Goal: Information Seeking & Learning: Learn about a topic

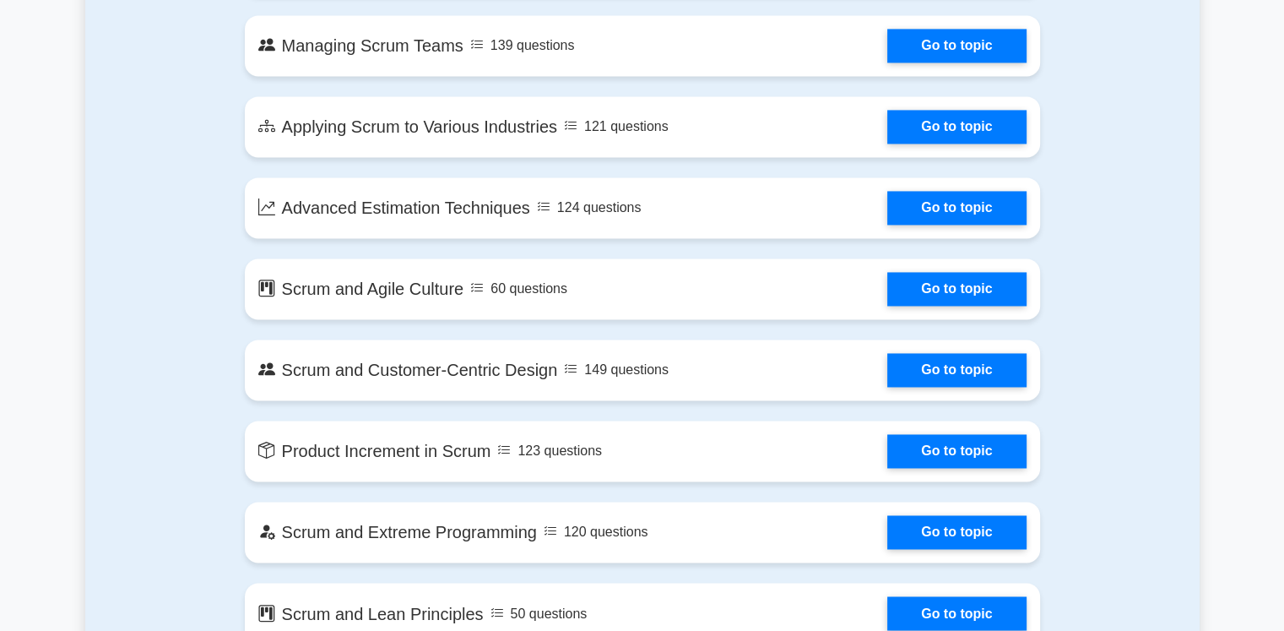
scroll to position [2617, 0]
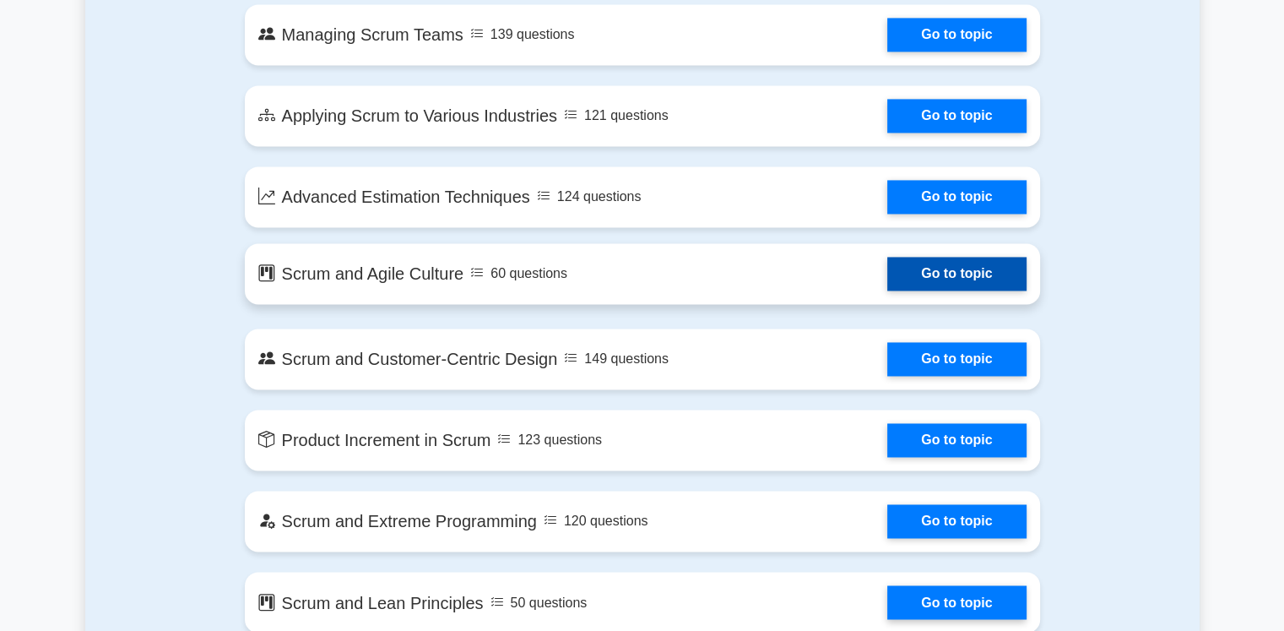
click at [942, 278] on link "Go to topic" at bounding box center [956, 274] width 138 height 34
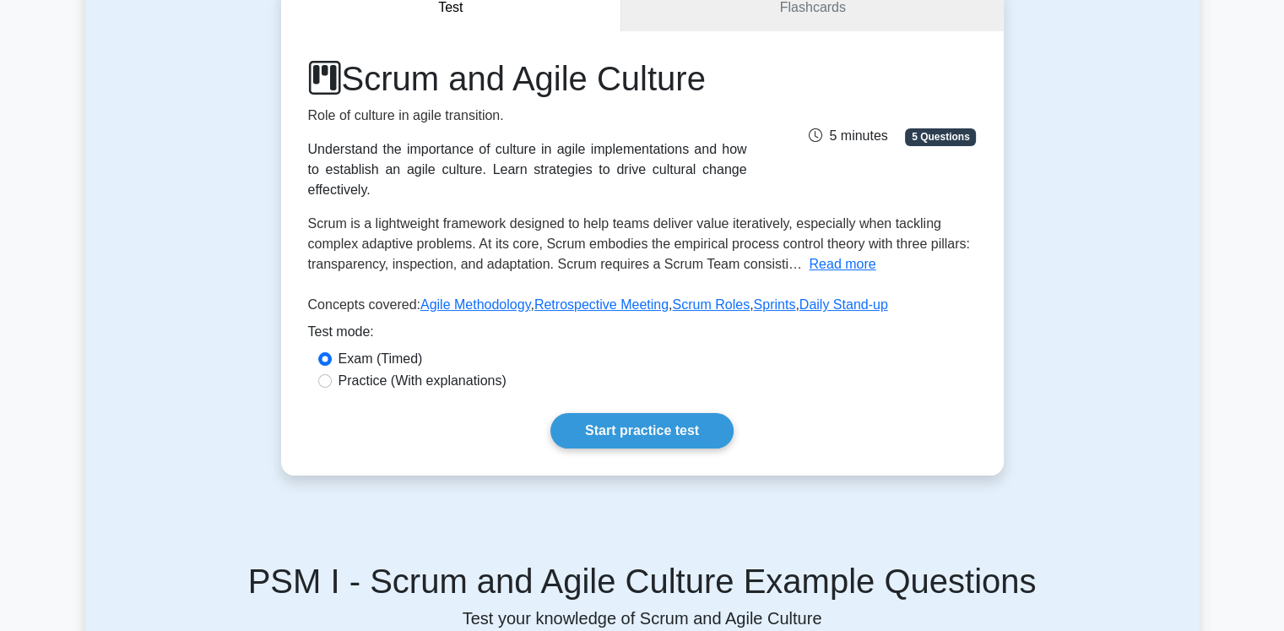
scroll to position [253, 0]
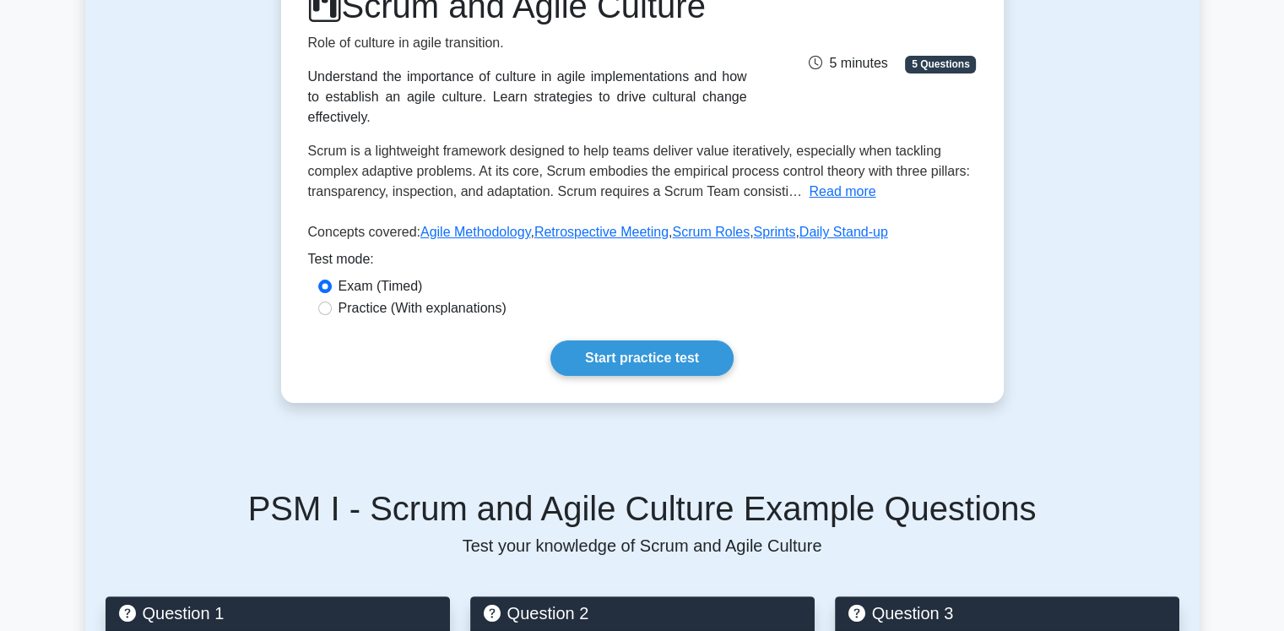
click at [386, 298] on label "Practice (With explanations)" at bounding box center [423, 308] width 168 height 20
click at [332, 301] on input "Practice (With explanations)" at bounding box center [325, 308] width 14 height 14
radio input "true"
click at [386, 276] on label "Exam (Timed)" at bounding box center [381, 286] width 84 height 20
click at [332, 279] on input "Exam (Timed)" at bounding box center [325, 286] width 14 height 14
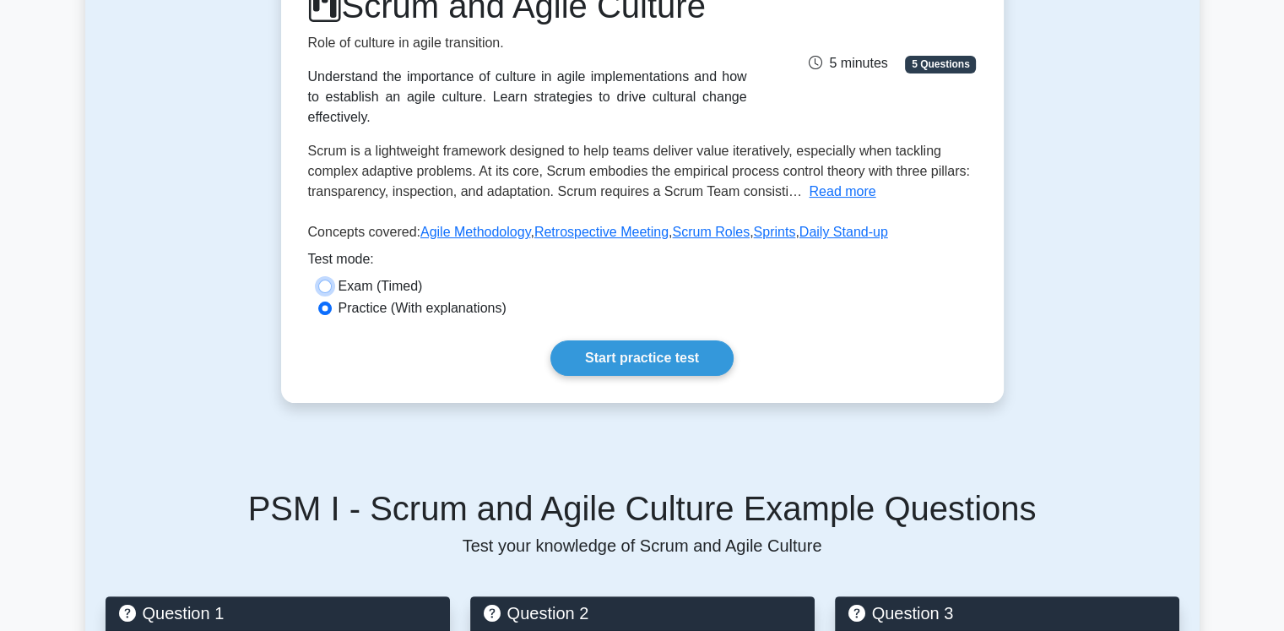
radio input "true"
click at [642, 340] on link "Start practice test" at bounding box center [641, 357] width 183 height 35
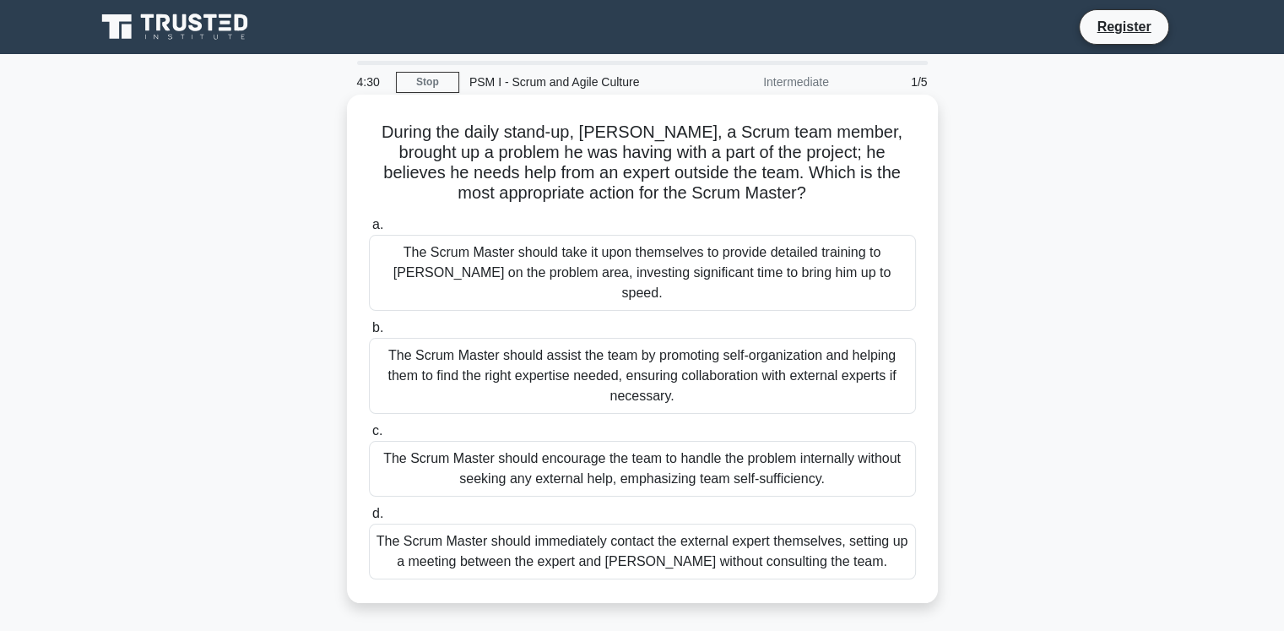
drag, startPoint x: 770, startPoint y: 251, endPoint x: 902, endPoint y: 271, distance: 133.2
click at [902, 271] on div "The Scrum Master should take it upon themselves to provide detailed training to…" at bounding box center [642, 273] width 547 height 76
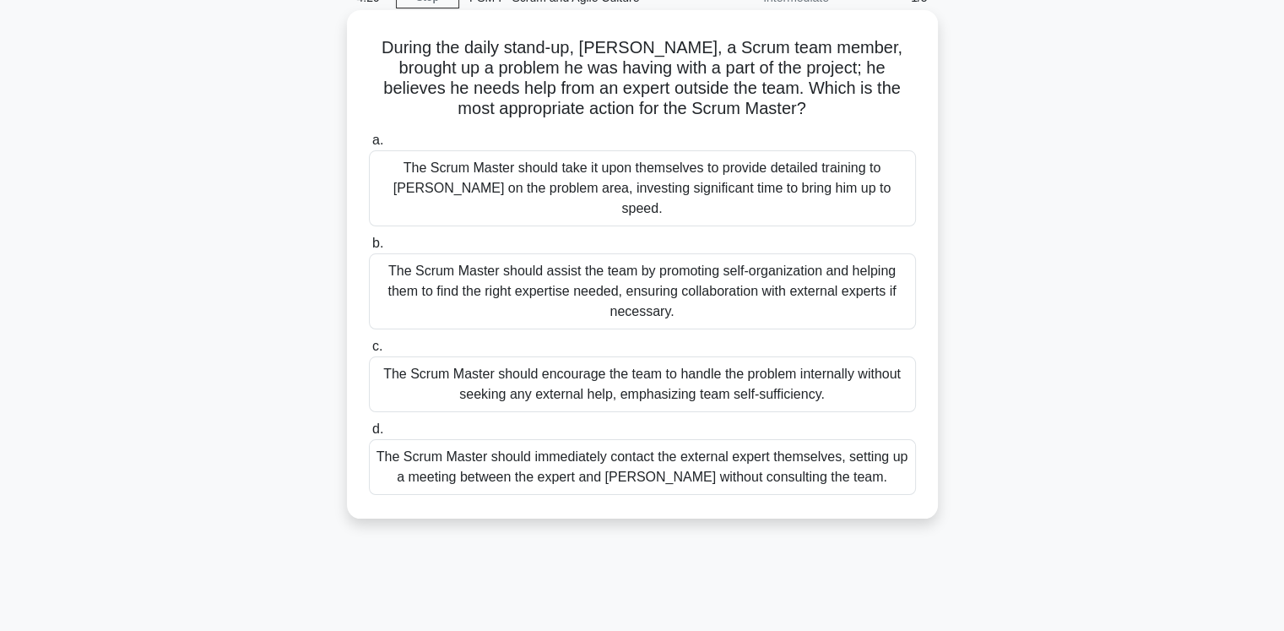
scroll to position [169, 0]
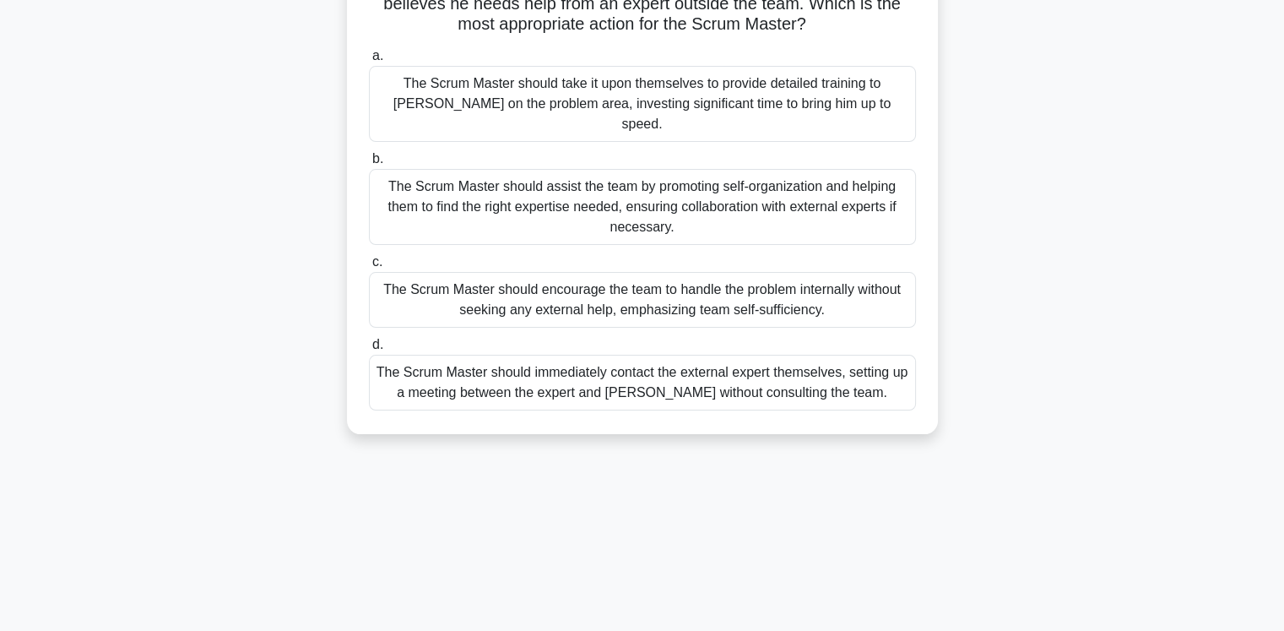
click at [590, 196] on div "The Scrum Master should assist the team by promoting self-organization and help…" at bounding box center [642, 207] width 547 height 76
click at [369, 165] on input "b. The Scrum Master should assist the team by promoting self-organization and h…" at bounding box center [369, 159] width 0 height 11
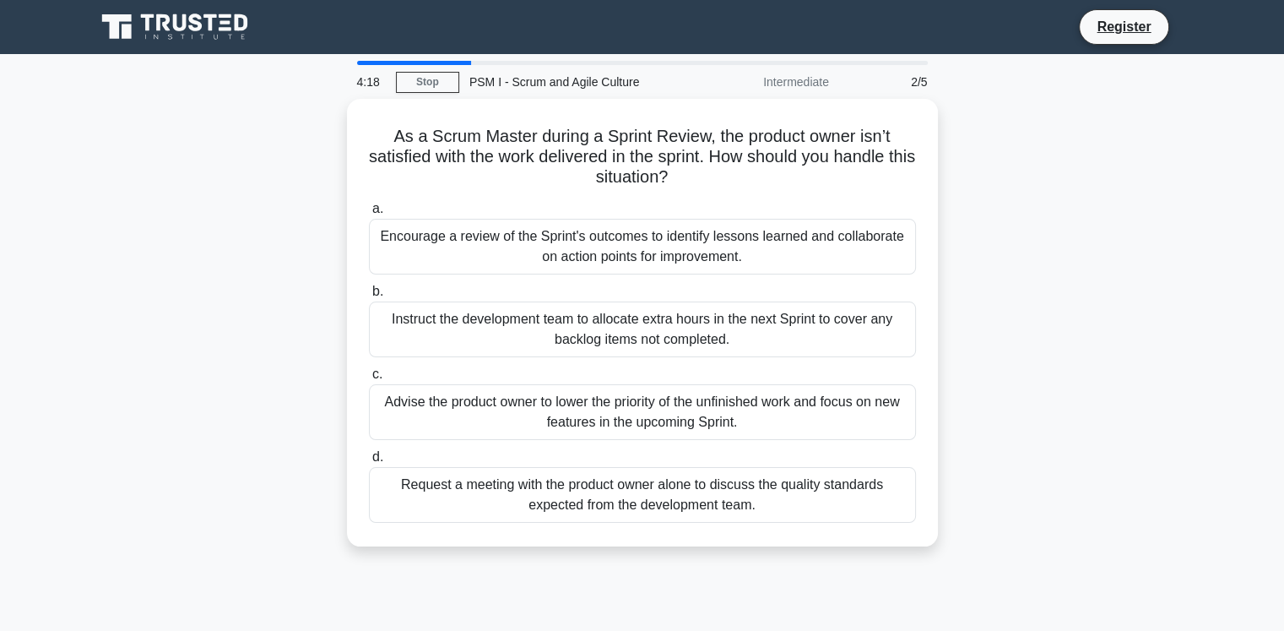
scroll to position [0, 0]
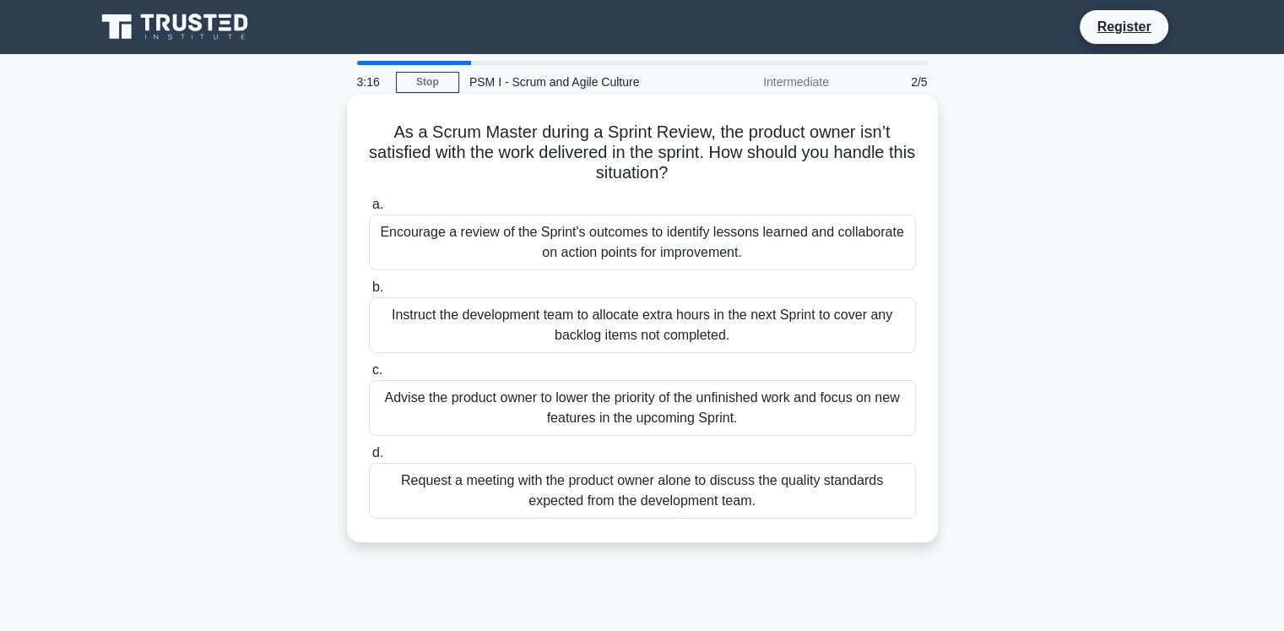
click at [666, 404] on div "Advise the product owner to lower the priority of the unfinished work and focus…" at bounding box center [642, 408] width 547 height 56
click at [369, 376] on input "c. Advise the product owner to lower the priority of the unfinished work and fo…" at bounding box center [369, 370] width 0 height 11
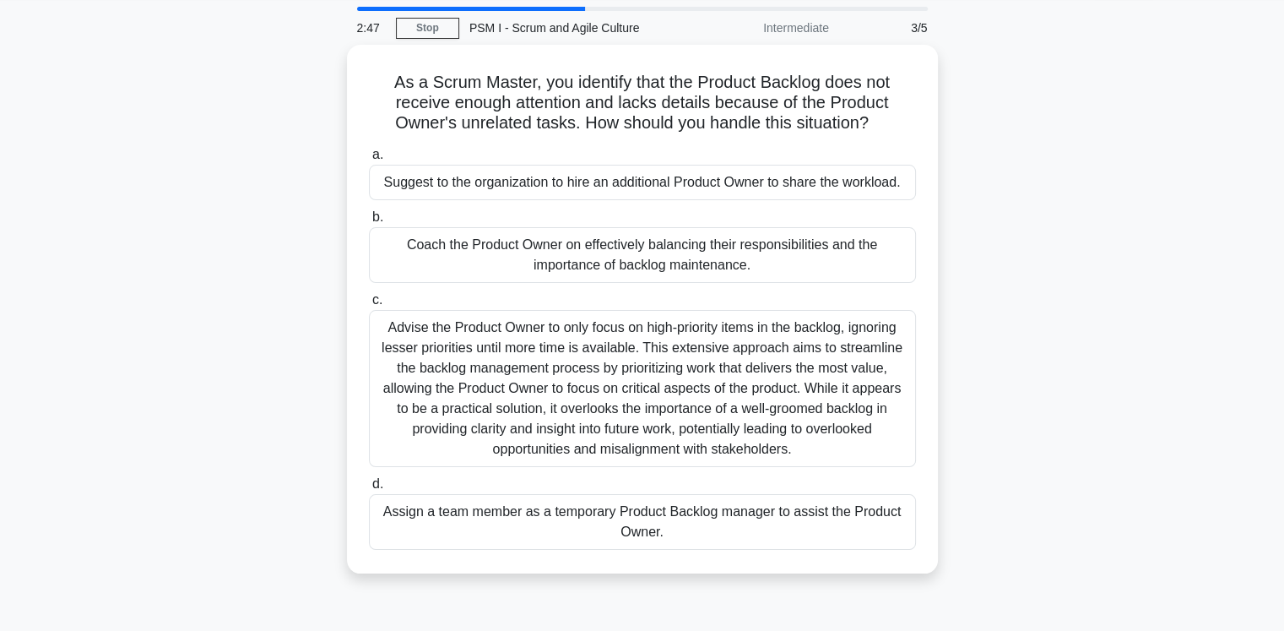
scroll to position [84, 0]
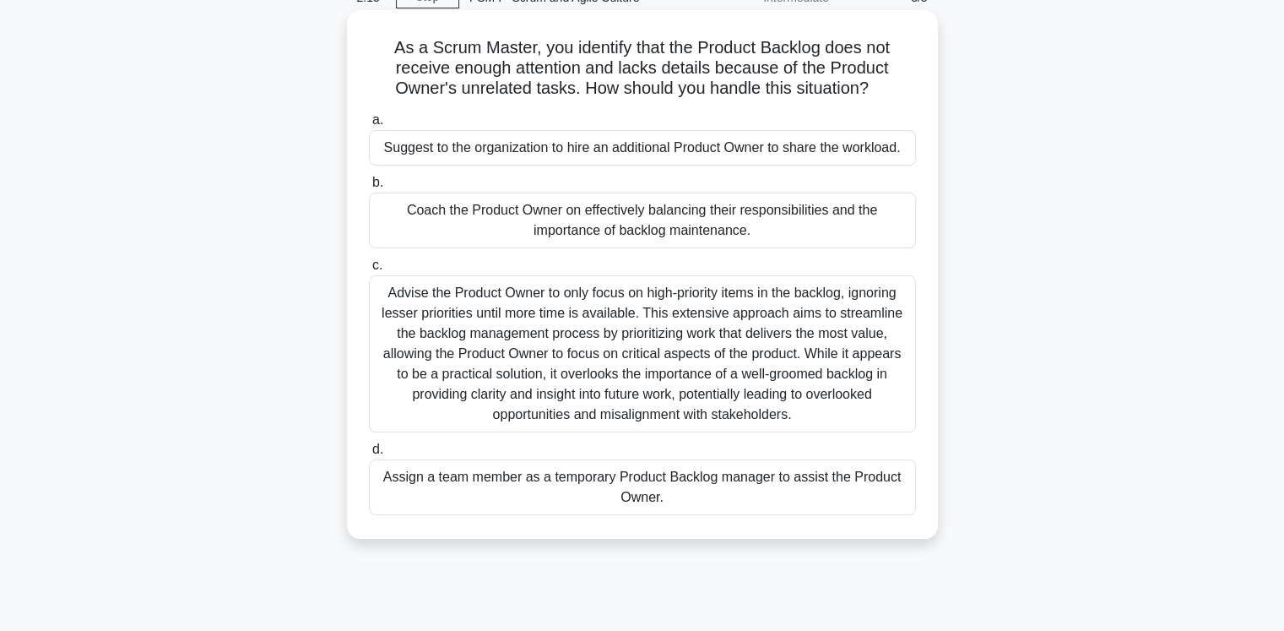
click at [686, 346] on div "Advise the Product Owner to only focus on high-priority items in the backlog, i…" at bounding box center [642, 353] width 547 height 157
click at [369, 271] on input "c. Advise the Product Owner to only focus on high-priority items in the backlog…" at bounding box center [369, 265] width 0 height 11
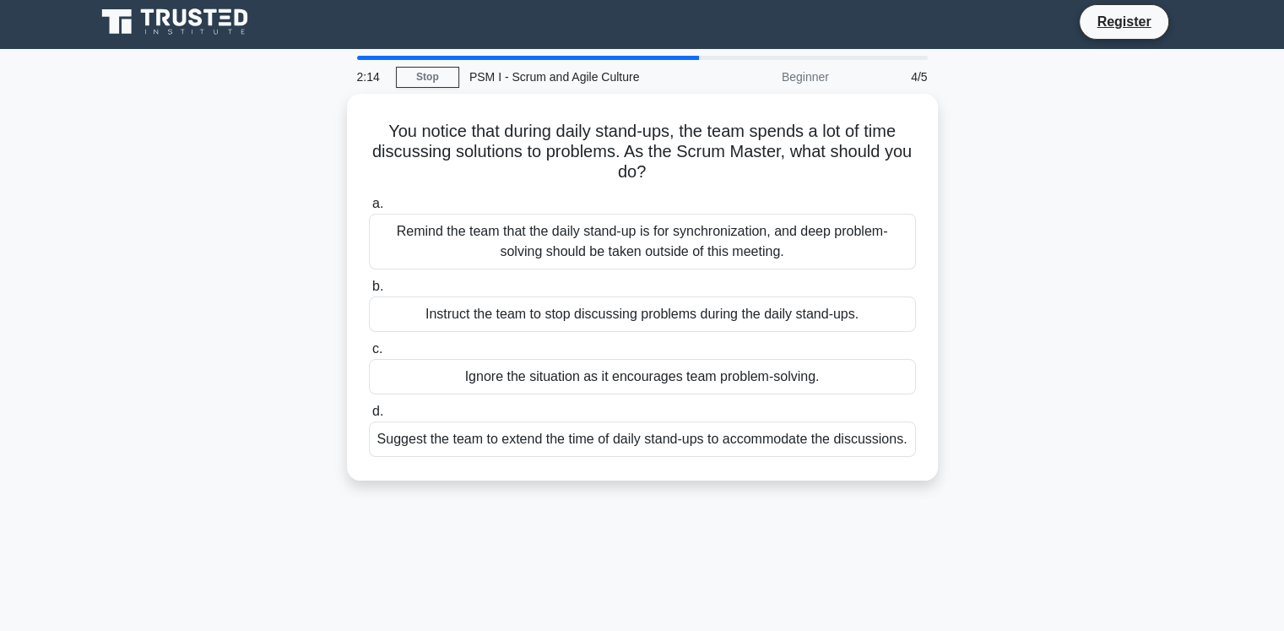
scroll to position [0, 0]
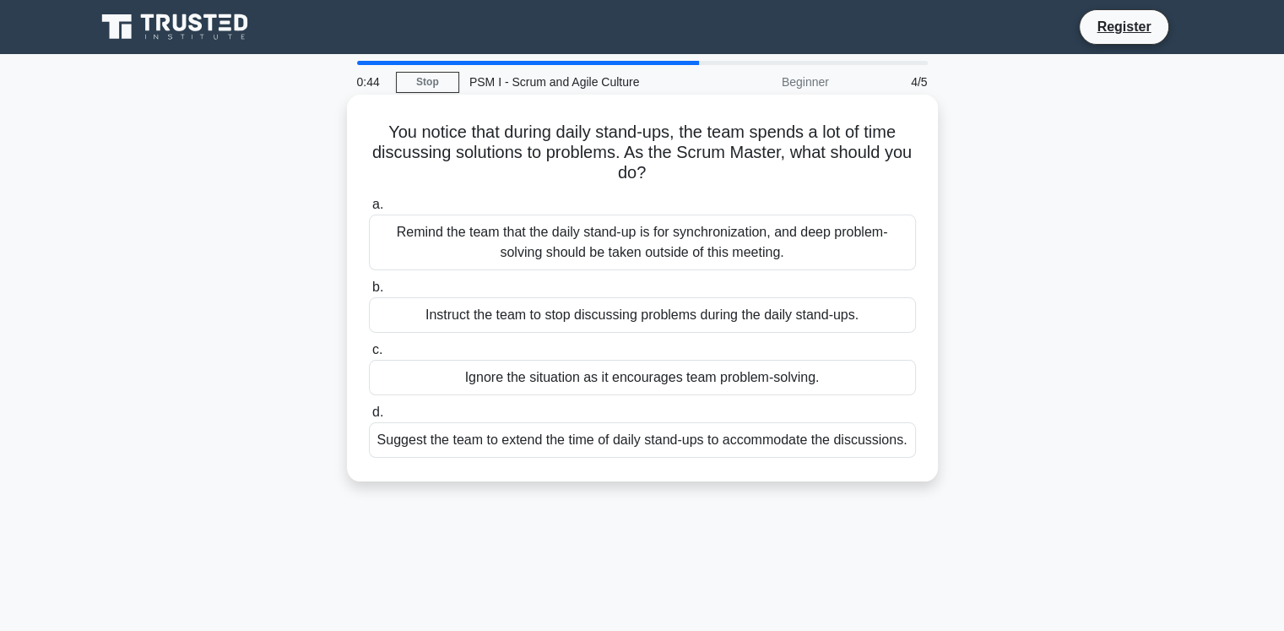
click at [700, 253] on div "Remind the team that the daily stand-up is for synchronization, and deep proble…" at bounding box center [642, 242] width 547 height 56
click at [369, 210] on input "a. Remind the team that the daily stand-up is for synchronization, and deep pro…" at bounding box center [369, 204] width 0 height 11
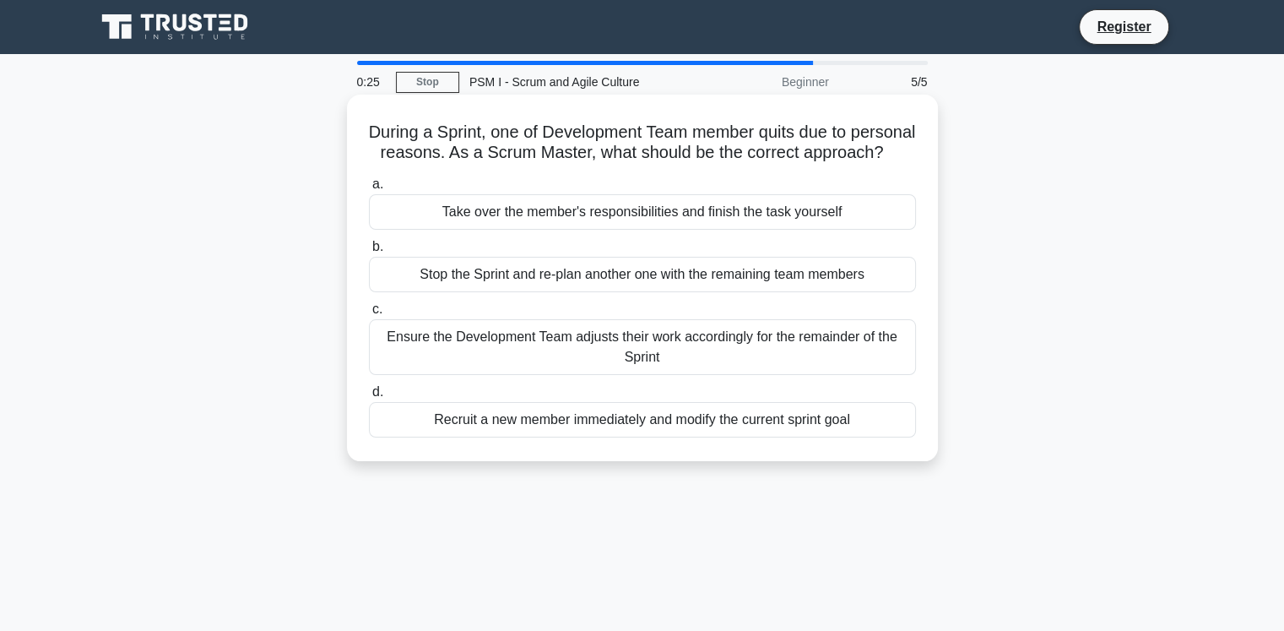
click at [740, 373] on div "Ensure the Development Team adjusts their work accordingly for the remainder of…" at bounding box center [642, 347] width 547 height 56
click at [369, 315] on input "c. Ensure the Development Team adjusts their work accordingly for the remainder…" at bounding box center [369, 309] width 0 height 11
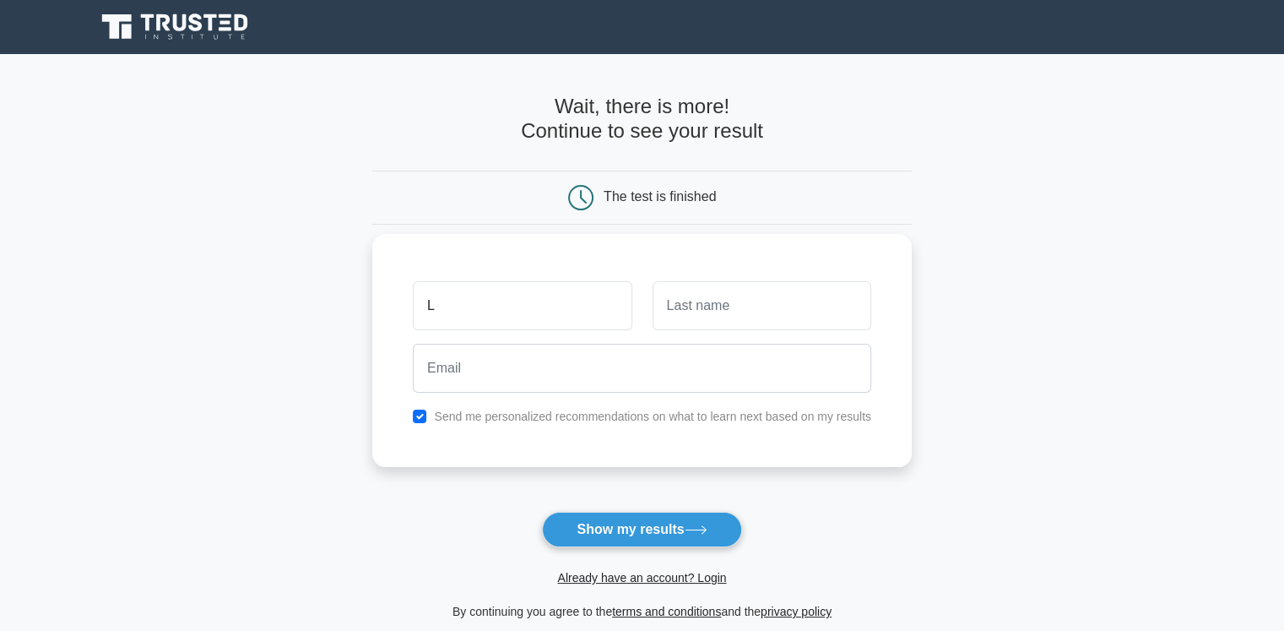
type input "L"
click at [742, 313] on input "text" at bounding box center [762, 305] width 219 height 49
type input "Lo"
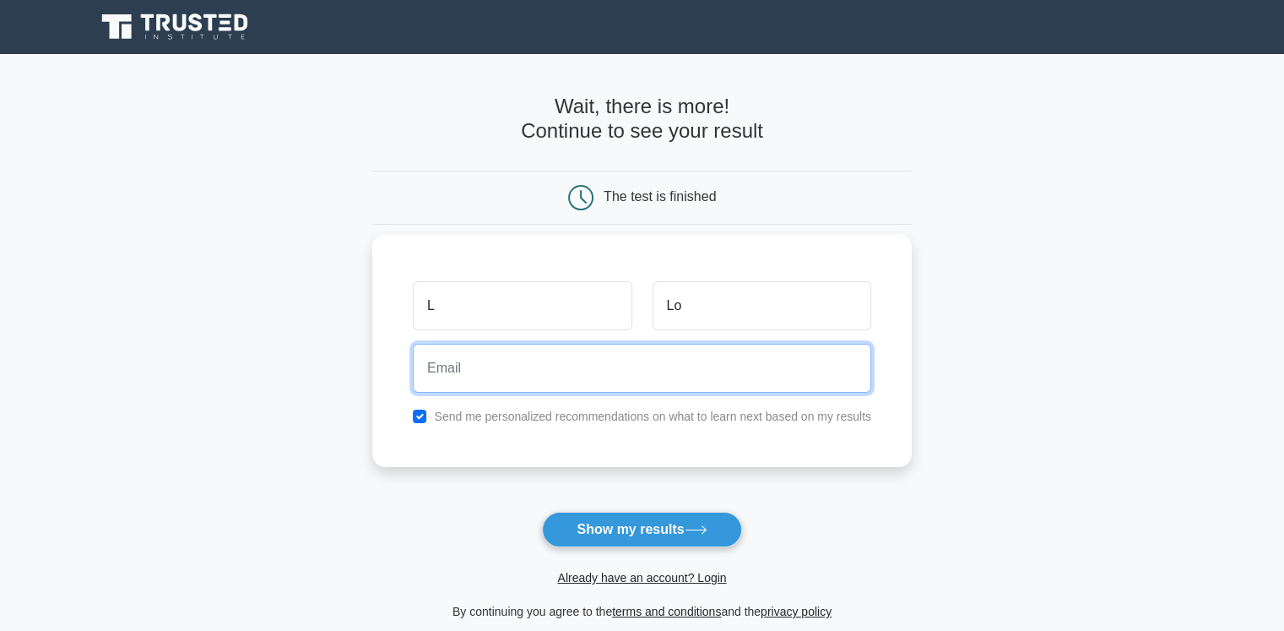
click at [588, 375] on input "email" at bounding box center [642, 368] width 458 height 49
type input "lore.nutu@yahoo.com"
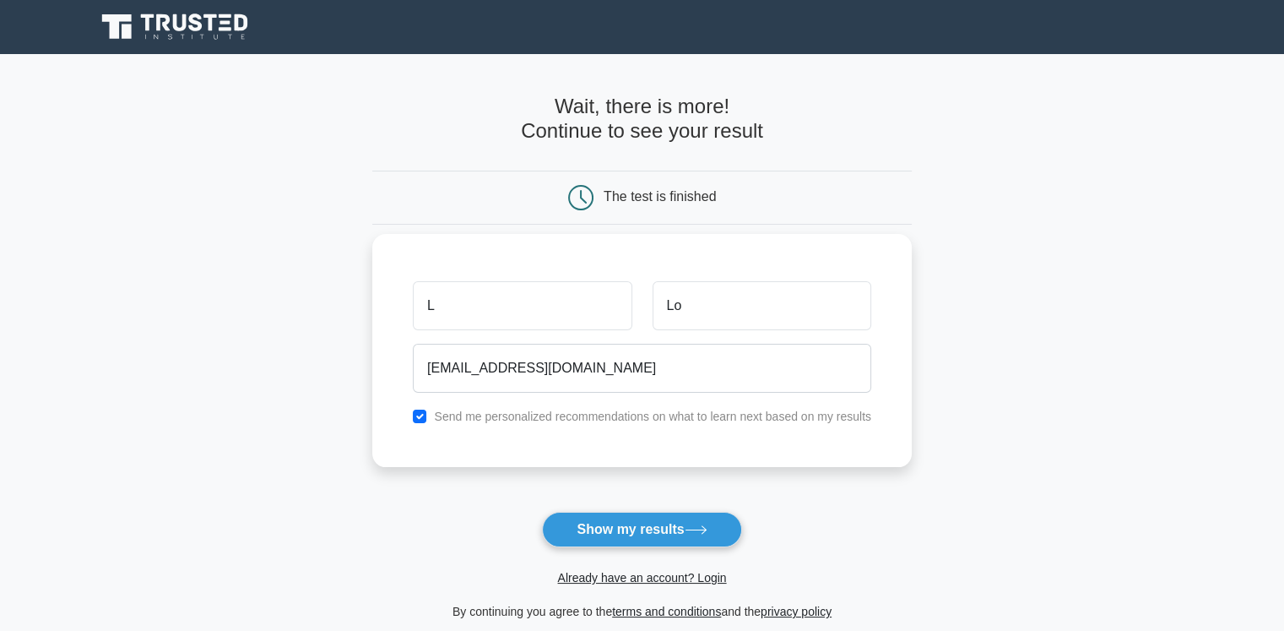
click at [506, 413] on label "Send me personalized recommendations on what to learn next based on my results" at bounding box center [652, 416] width 437 height 14
click at [422, 416] on input "checkbox" at bounding box center [420, 416] width 14 height 14
checkbox input "false"
click at [617, 532] on button "Show my results" at bounding box center [641, 529] width 199 height 35
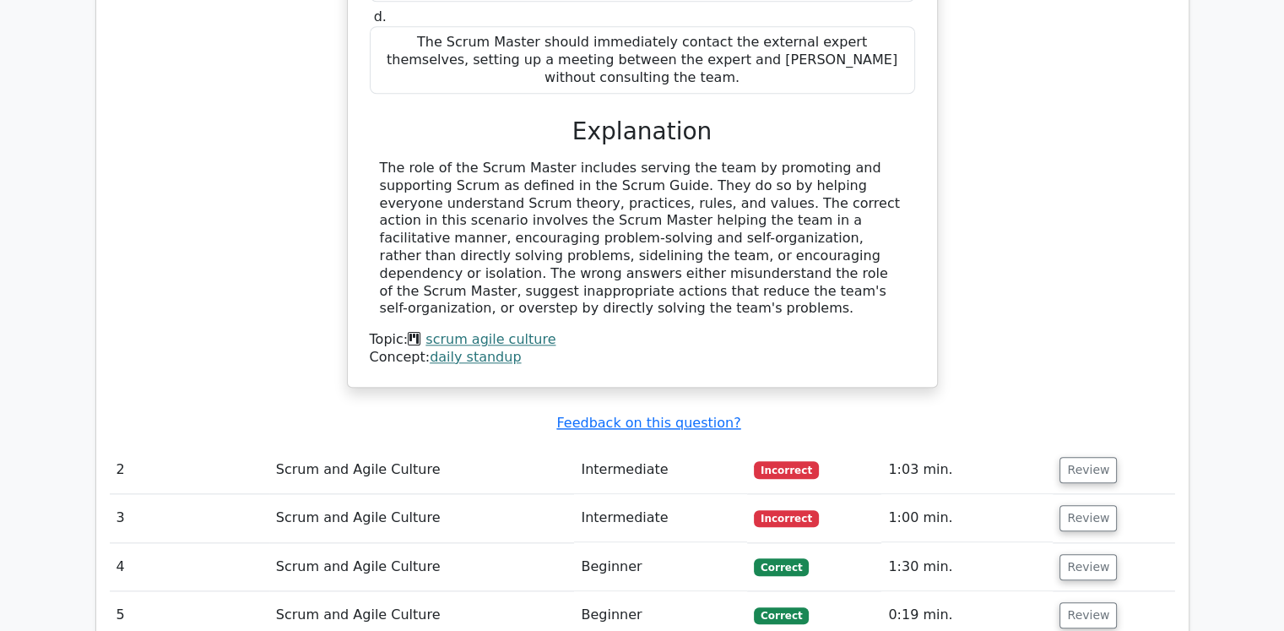
scroll to position [1773, 0]
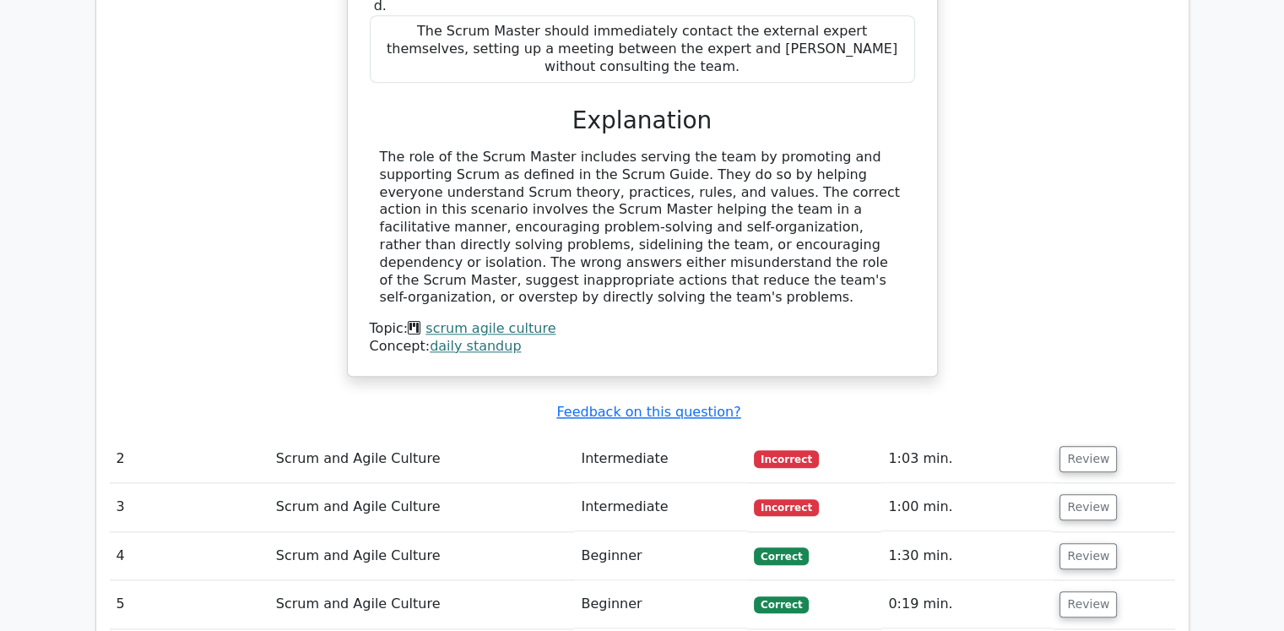
click at [493, 435] on td "Scrum and Agile Culture" at bounding box center [422, 459] width 306 height 48
click at [1063, 446] on button "Review" at bounding box center [1087, 459] width 57 height 26
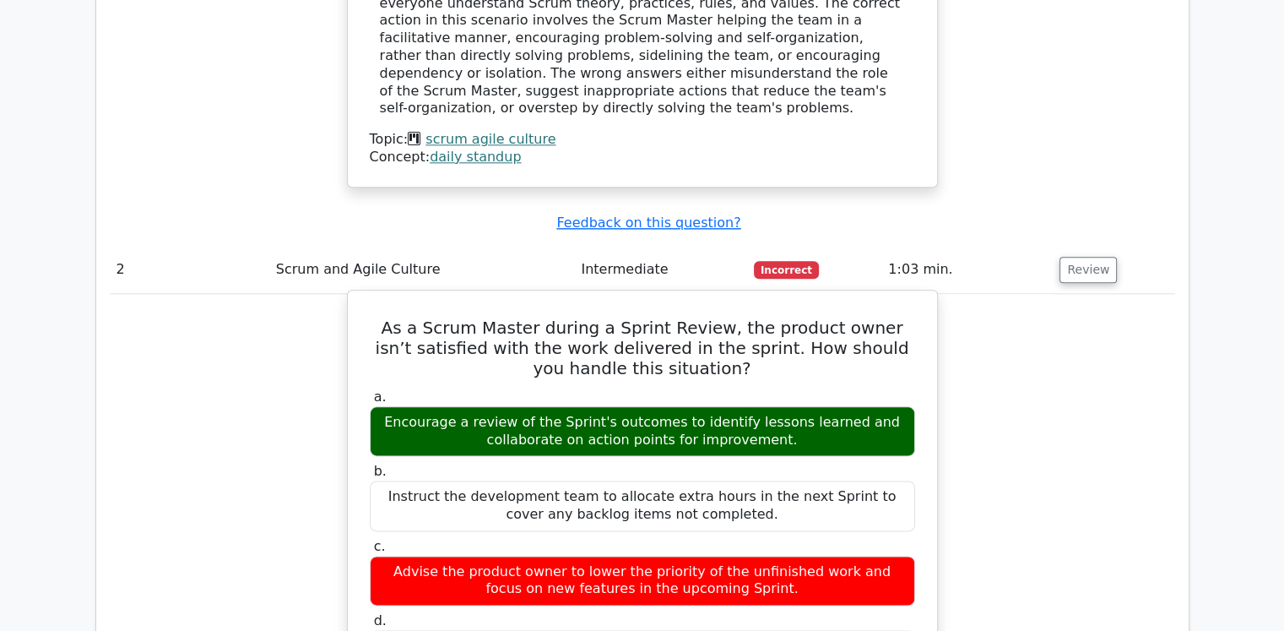
scroll to position [1942, 0]
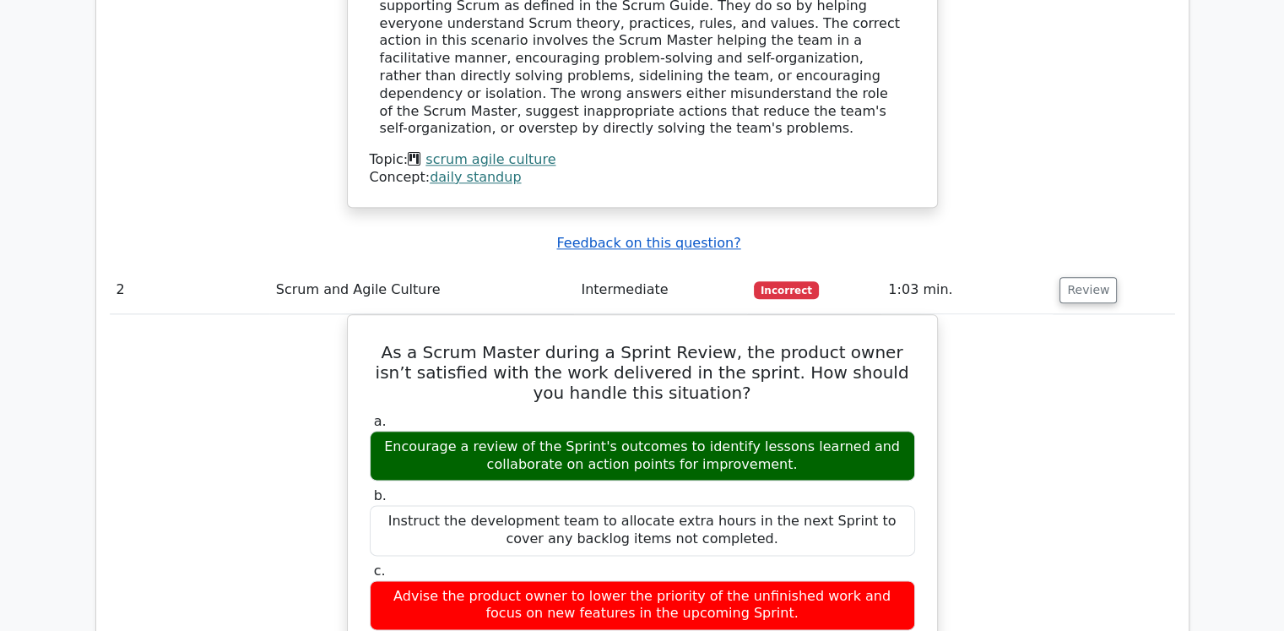
click at [595, 235] on u "Feedback on this question?" at bounding box center [648, 243] width 184 height 16
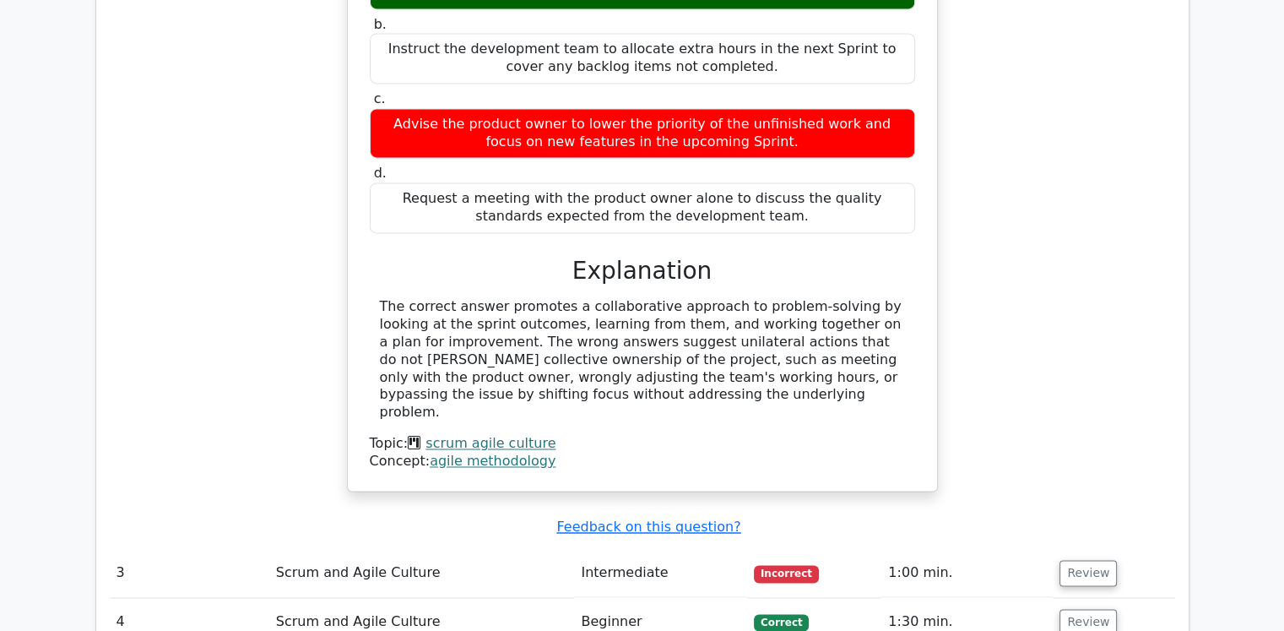
scroll to position [2617, 0]
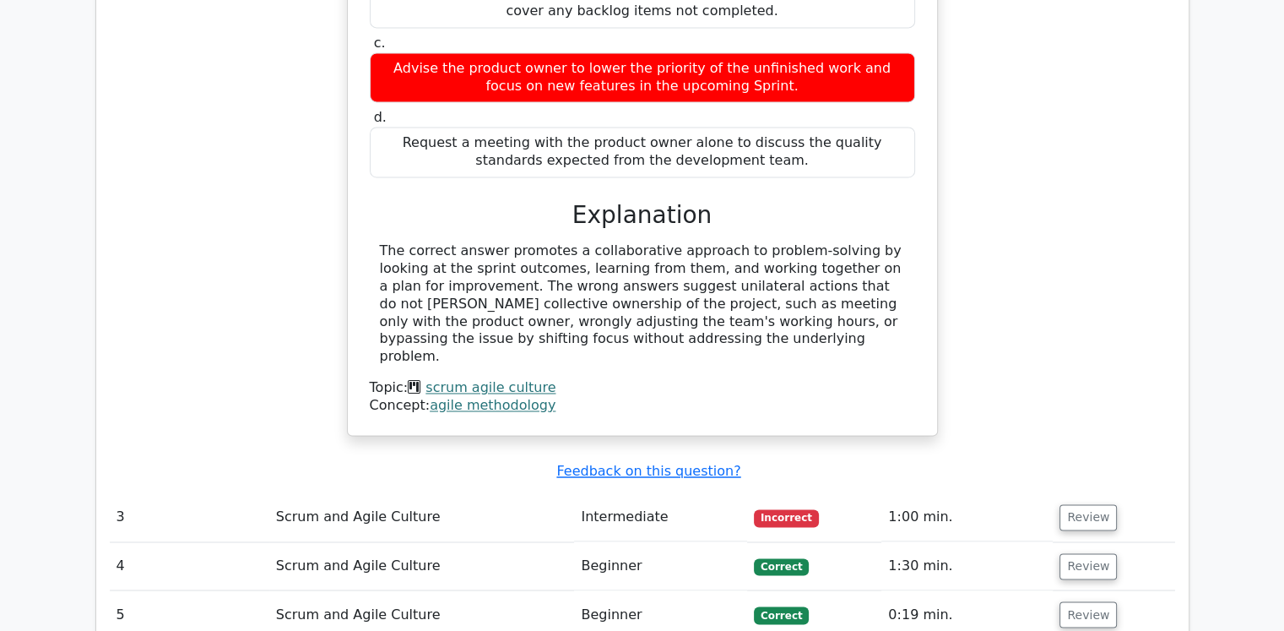
click at [606, 493] on td "Intermediate" at bounding box center [660, 517] width 173 height 48
click at [1095, 504] on button "Review" at bounding box center [1087, 517] width 57 height 26
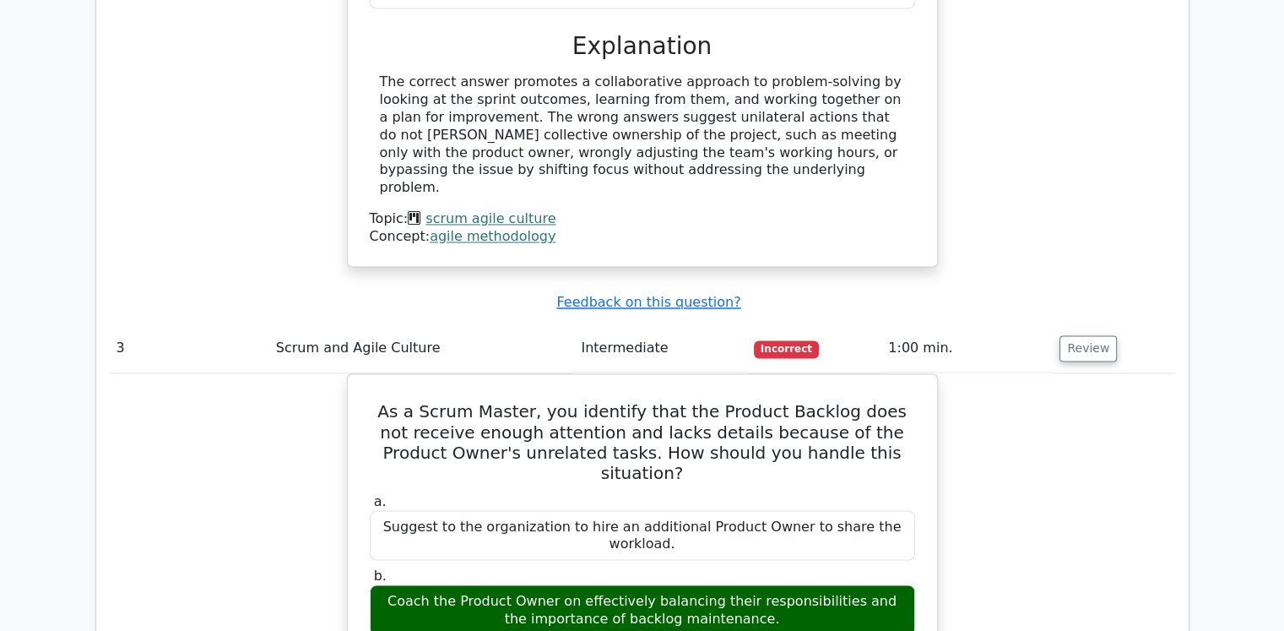
scroll to position [2195, 0]
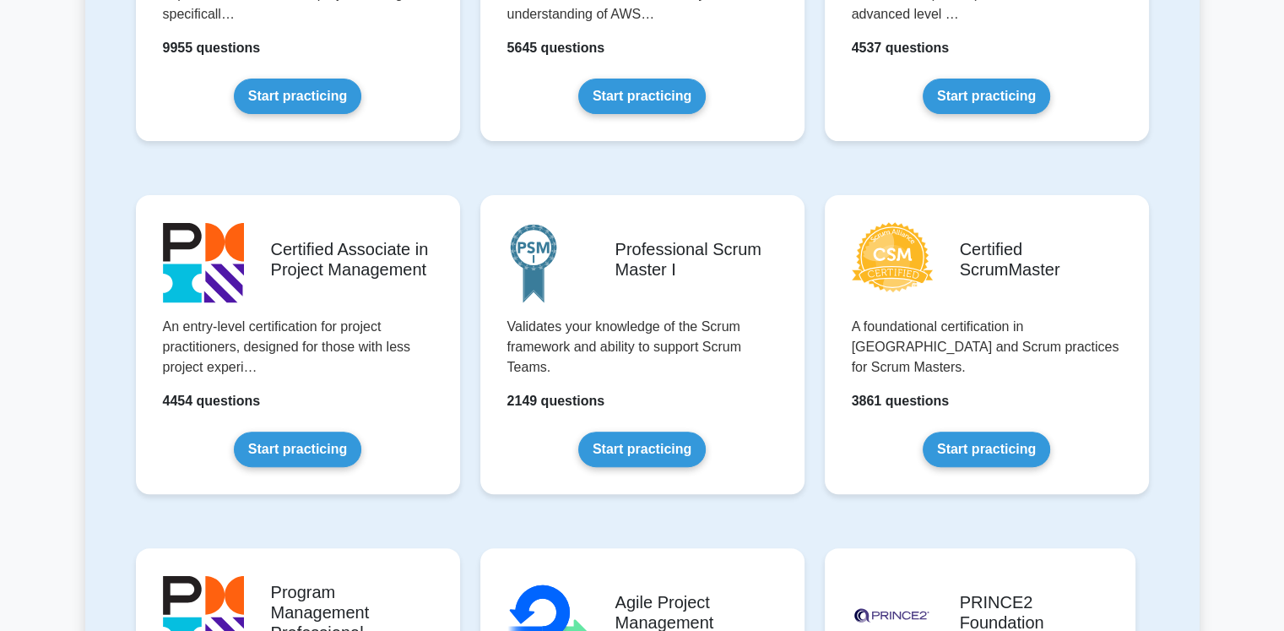
scroll to position [591, 0]
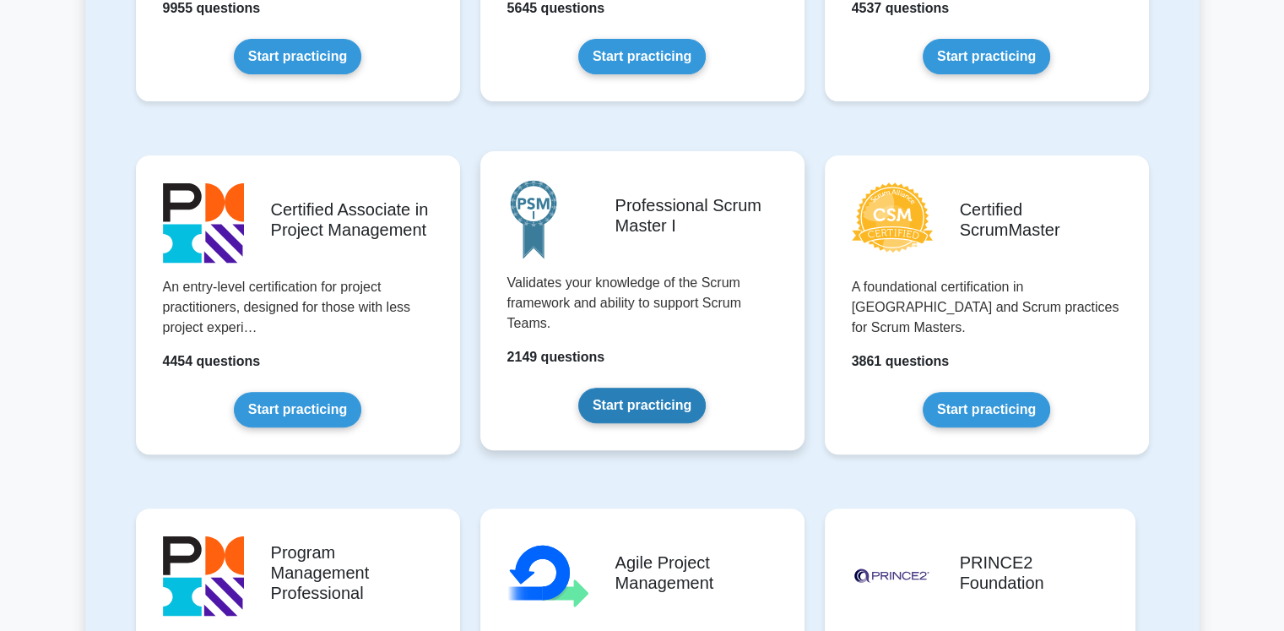
click at [622, 398] on link "Start practicing" at bounding box center [641, 404] width 127 height 35
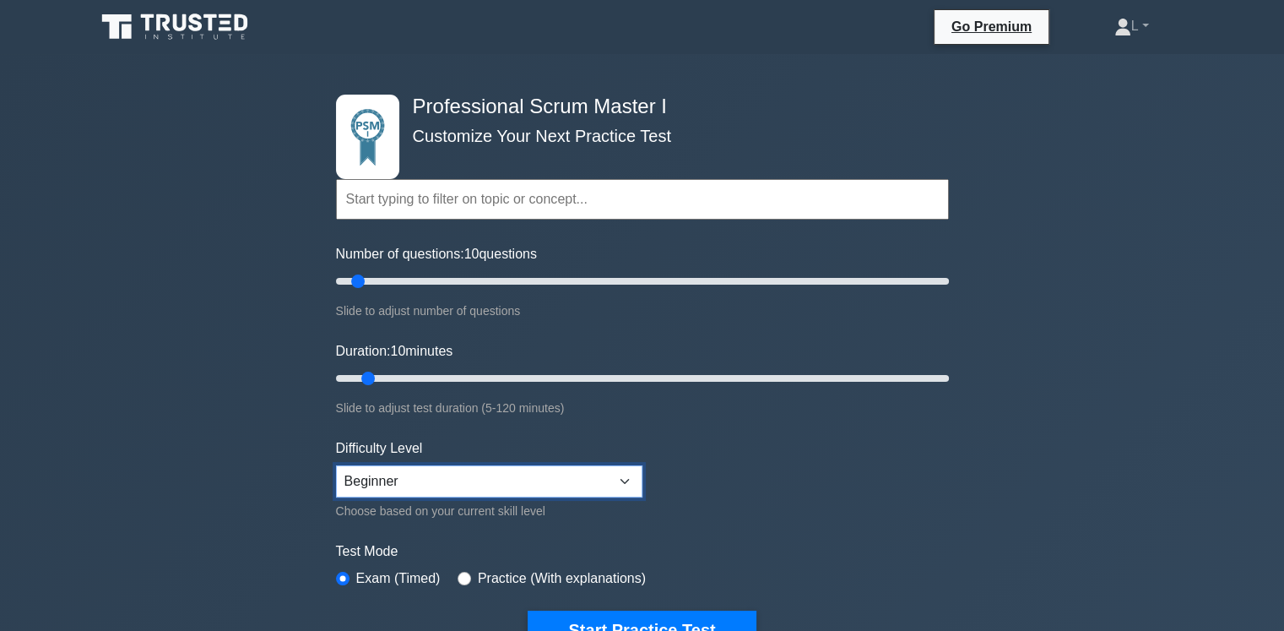
click at [582, 476] on select "Beginner Intermediate Expert" at bounding box center [489, 481] width 306 height 32
click at [336, 465] on select "Beginner Intermediate Expert" at bounding box center [489, 481] width 306 height 32
click at [562, 476] on select "Beginner Intermediate Expert" at bounding box center [489, 481] width 306 height 32
select select "expert"
click at [336, 465] on select "Beginner Intermediate Expert" at bounding box center [489, 481] width 306 height 32
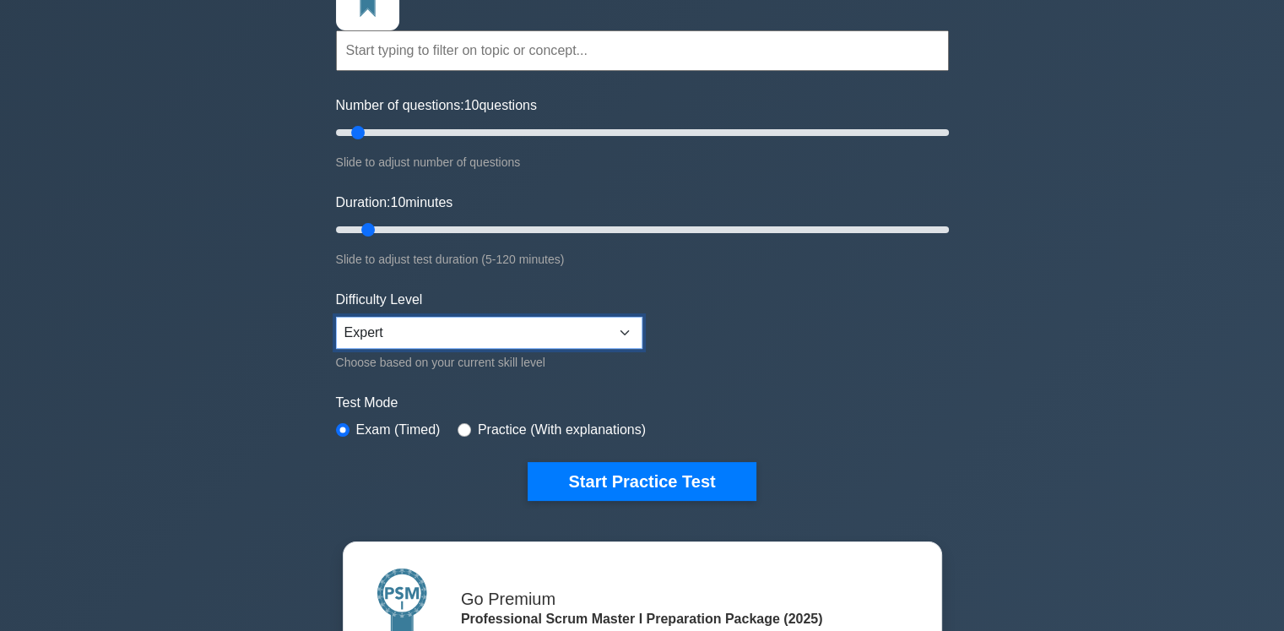
scroll to position [169, 0]
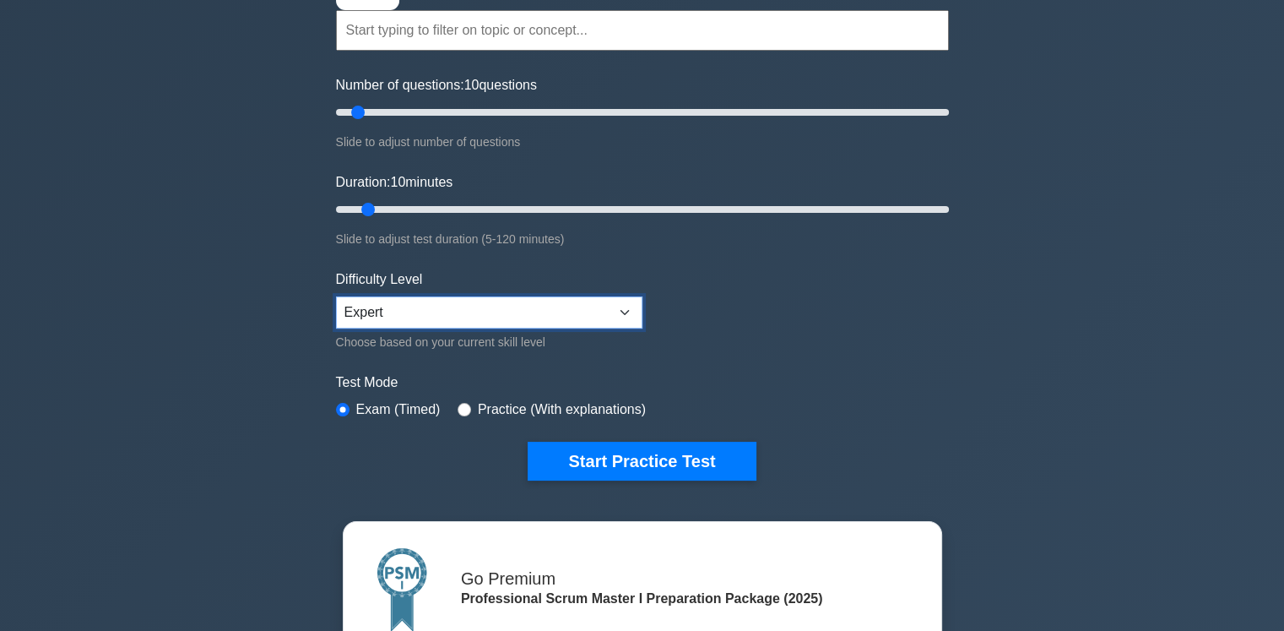
click at [534, 306] on select "Beginner Intermediate Expert" at bounding box center [489, 312] width 306 height 32
click at [426, 402] on label "Exam (Timed)" at bounding box center [398, 409] width 84 height 20
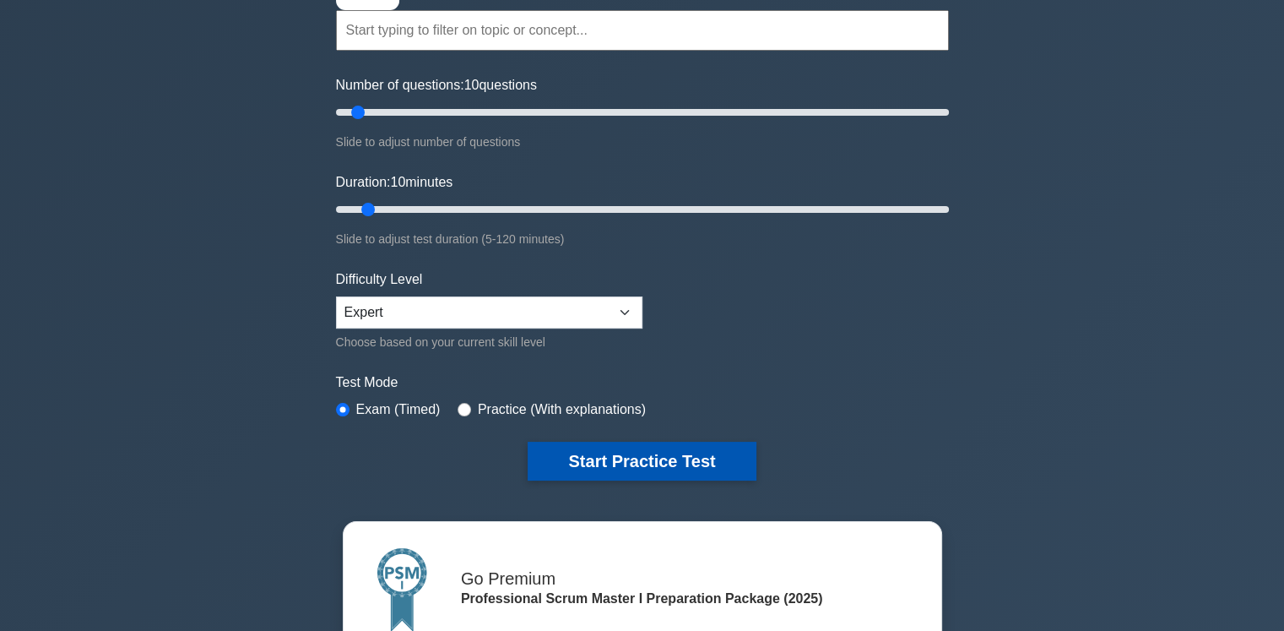
click at [622, 447] on button "Start Practice Test" at bounding box center [642, 461] width 228 height 39
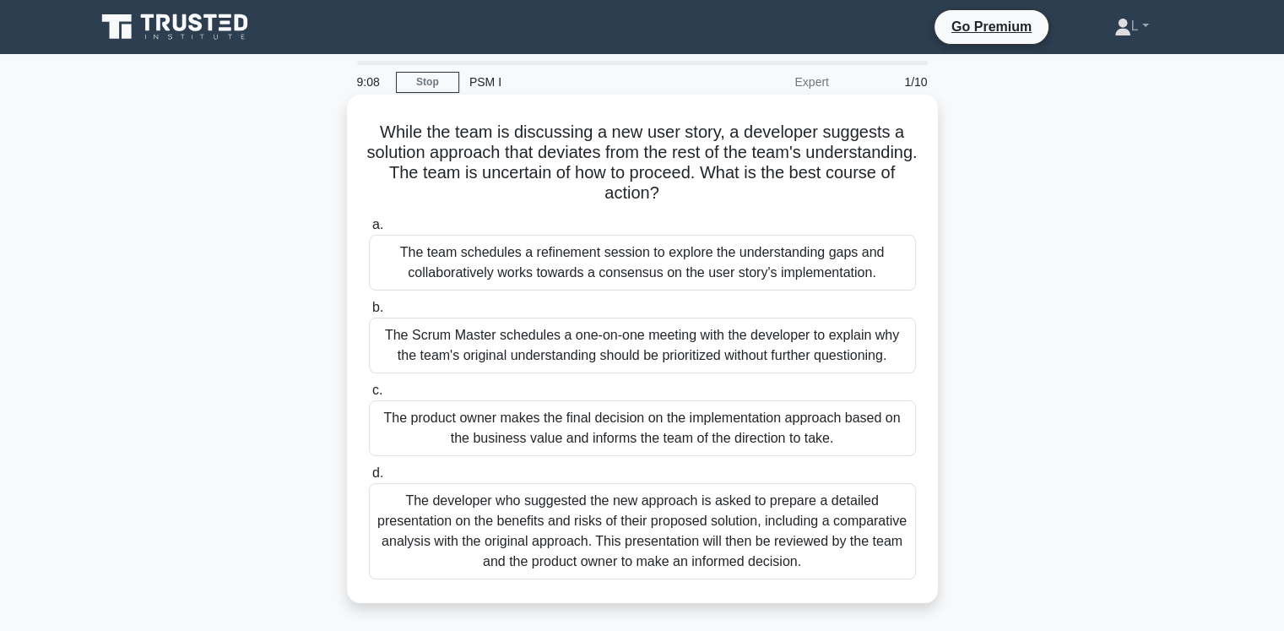
click at [723, 544] on div "The developer who suggested the new approach is asked to prepare a detailed pre…" at bounding box center [642, 531] width 547 height 96
click at [369, 479] on input "d. The developer who suggested the new approach is asked to prepare a detailed …" at bounding box center [369, 473] width 0 height 11
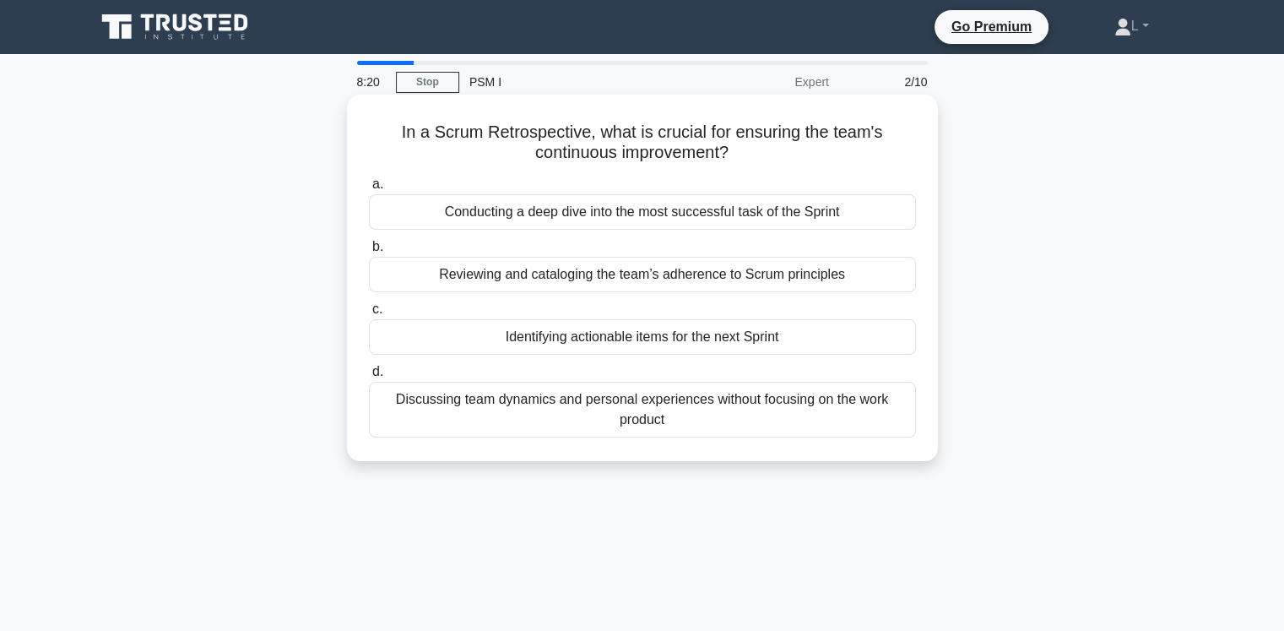
click at [771, 274] on div "Reviewing and cataloging the team’s adherence to Scrum principles" at bounding box center [642, 274] width 547 height 35
click at [369, 252] on input "b. Reviewing and cataloging the team’s adherence to Scrum principles" at bounding box center [369, 246] width 0 height 11
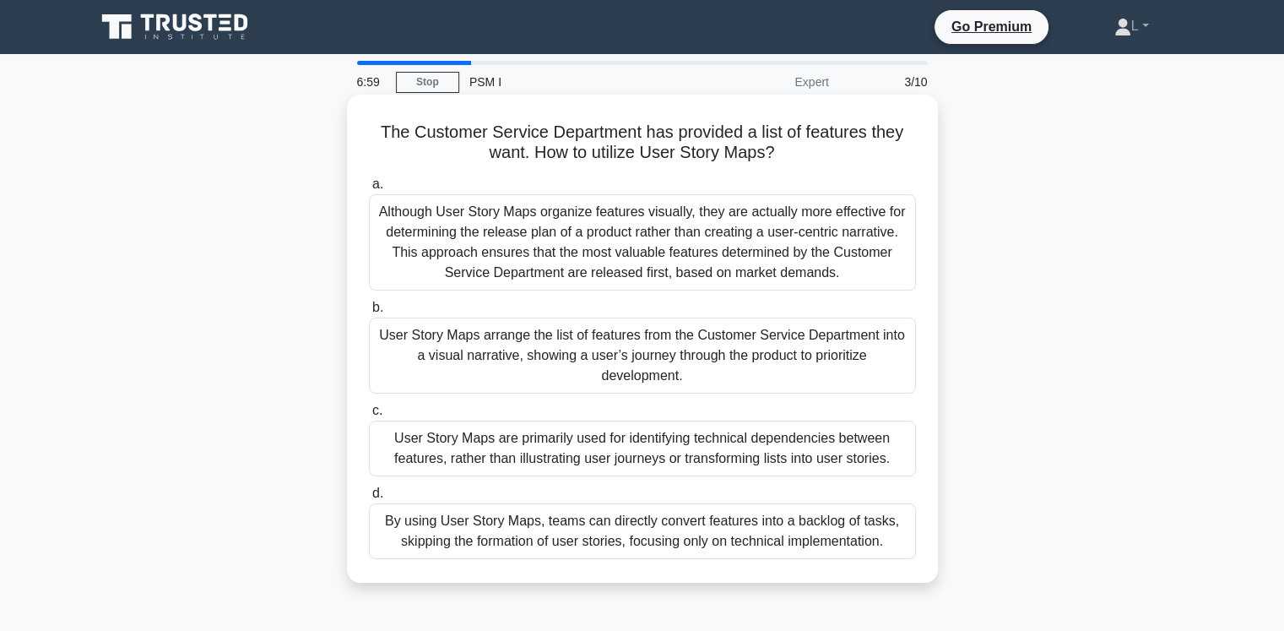
click at [675, 524] on div "By using User Story Maps, teams can directly convert features into a backlog of…" at bounding box center [642, 531] width 547 height 56
click at [369, 499] on input "d. By using User Story Maps, teams can directly convert features into a backlog…" at bounding box center [369, 493] width 0 height 11
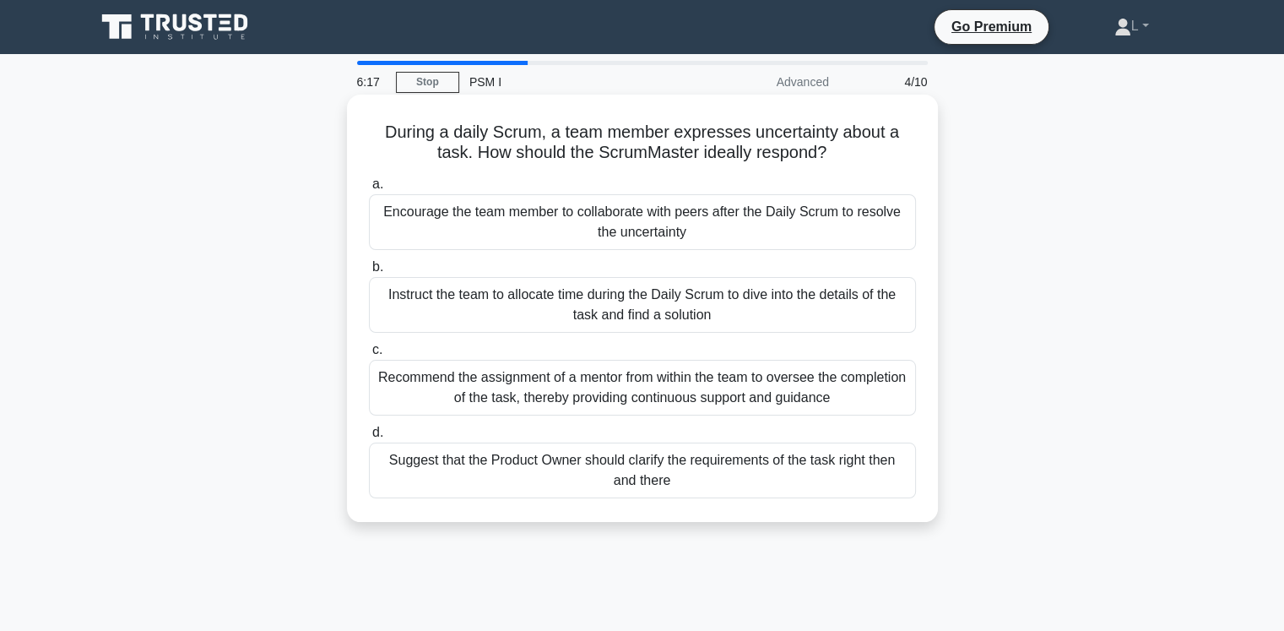
click at [753, 295] on div "Instruct the team to allocate time during the Daily Scrum to dive into the deta…" at bounding box center [642, 305] width 547 height 56
click at [369, 273] on input "b. Instruct the team to allocate time during the Daily Scrum to dive into the d…" at bounding box center [369, 267] width 0 height 11
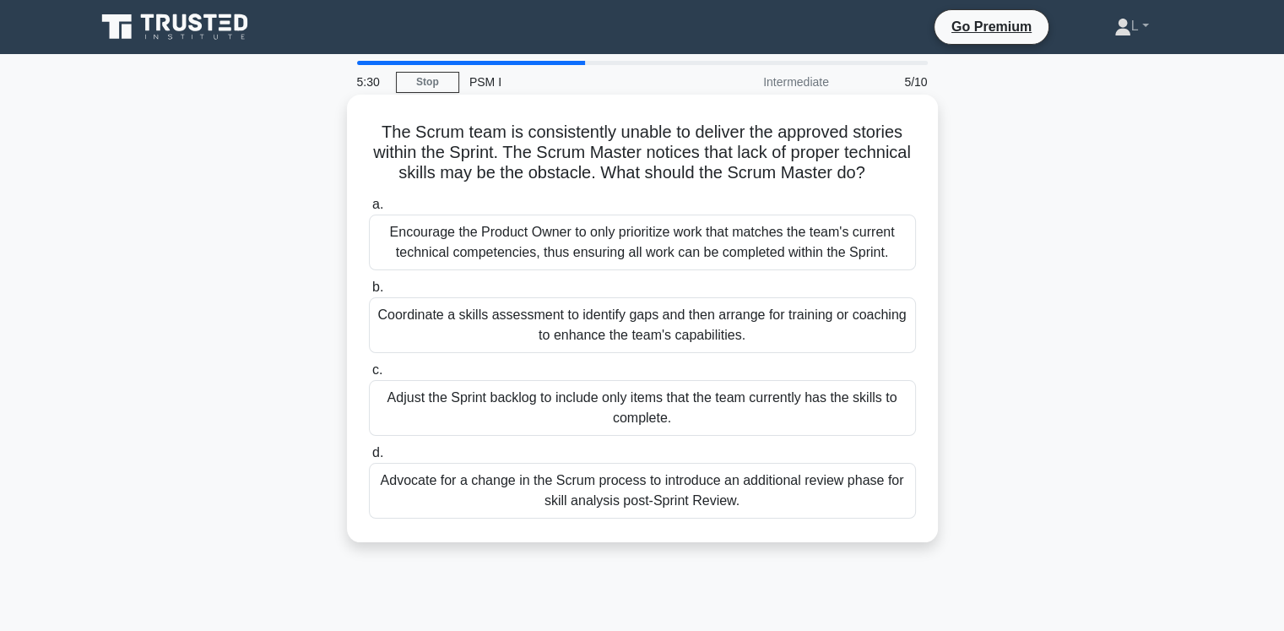
click at [628, 433] on div "Adjust the Sprint backlog to include only items that the team currently has the…" at bounding box center [642, 408] width 547 height 56
click at [369, 376] on input "c. Adjust the Sprint backlog to include only items that the team currently has …" at bounding box center [369, 370] width 0 height 11
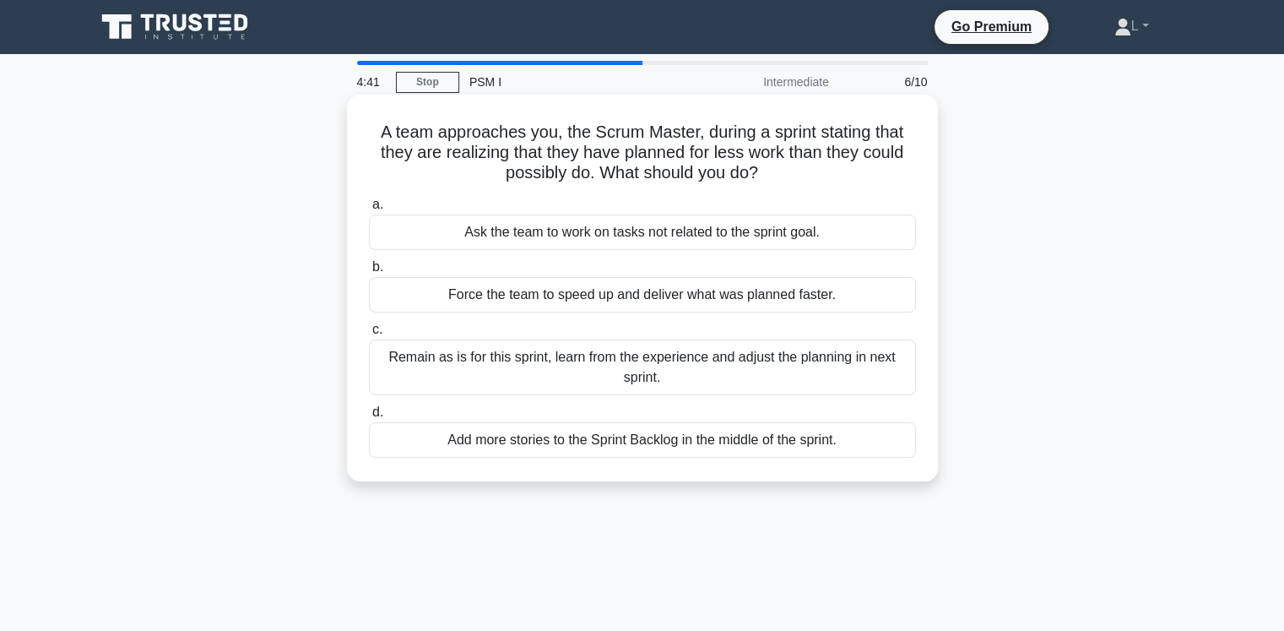
click at [685, 366] on div "Remain as is for this sprint, learn from the experience and adjust the planning…" at bounding box center [642, 367] width 547 height 56
click at [369, 335] on input "c. Remain as is for this sprint, learn from the experience and adjust the plann…" at bounding box center [369, 329] width 0 height 11
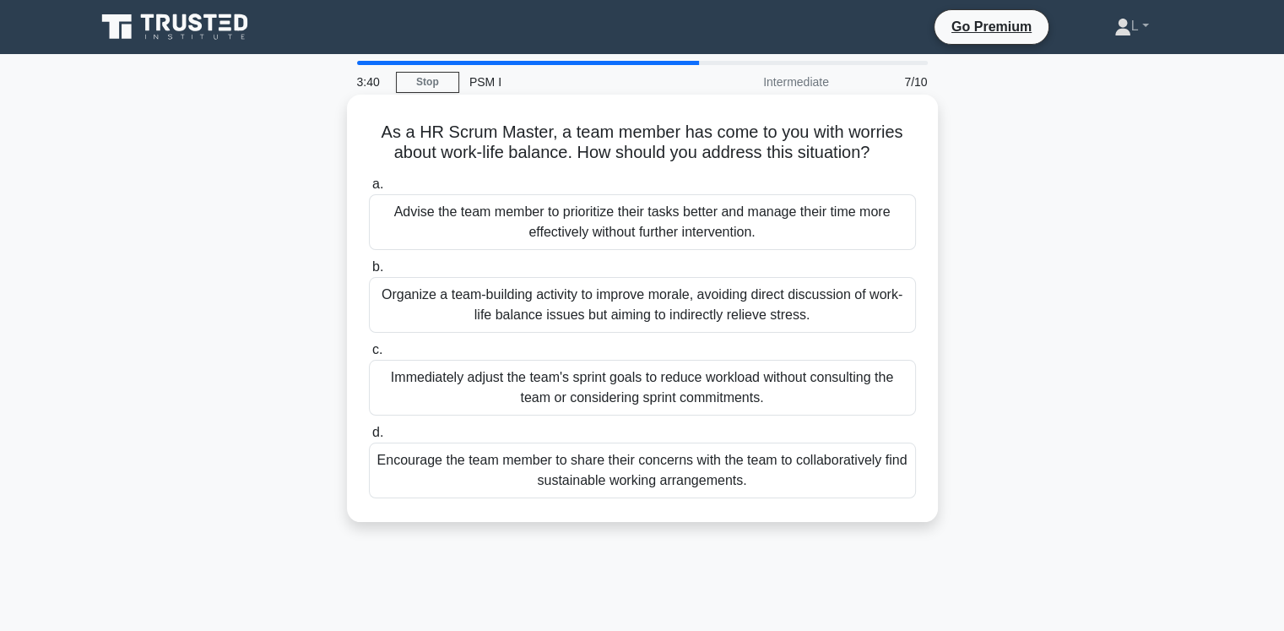
click at [753, 466] on div "Encourage the team member to share their concerns with the team to collaborativ…" at bounding box center [642, 470] width 547 height 56
click at [369, 438] on input "d. Encourage the team member to share their concerns with the team to collabora…" at bounding box center [369, 432] width 0 height 11
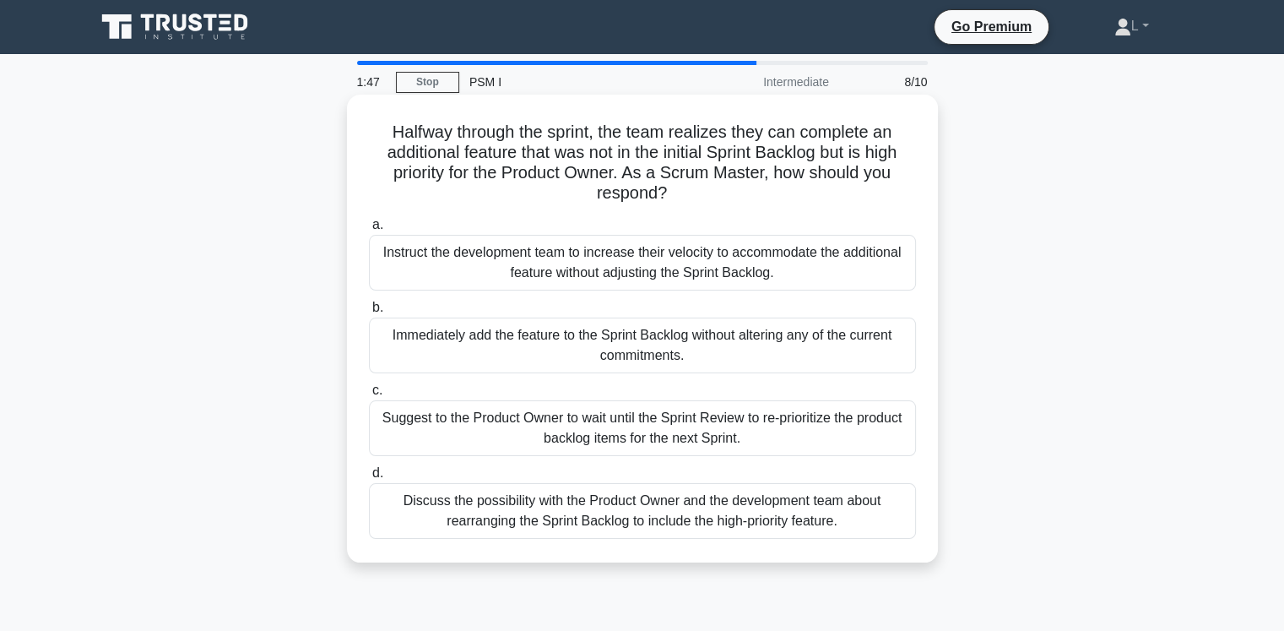
click at [675, 512] on div "Discuss the possibility with the Product Owner and the development team about r…" at bounding box center [642, 511] width 547 height 56
click at [369, 479] on input "d. Discuss the possibility with the Product Owner and the development team abou…" at bounding box center [369, 473] width 0 height 11
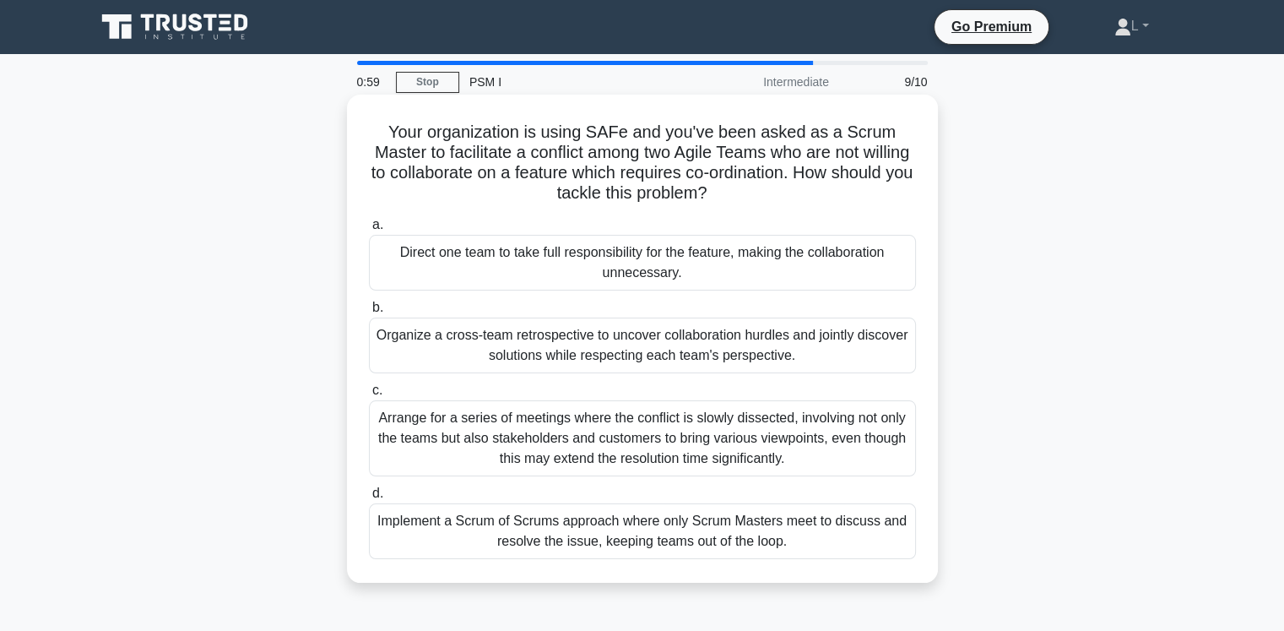
click at [776, 342] on div "Organize a cross-team retrospective to uncover collaboration hurdles and jointl…" at bounding box center [642, 345] width 547 height 56
click at [369, 313] on input "b. Organize a cross-team retrospective to uncover collaboration hurdles and joi…" at bounding box center [369, 307] width 0 height 11
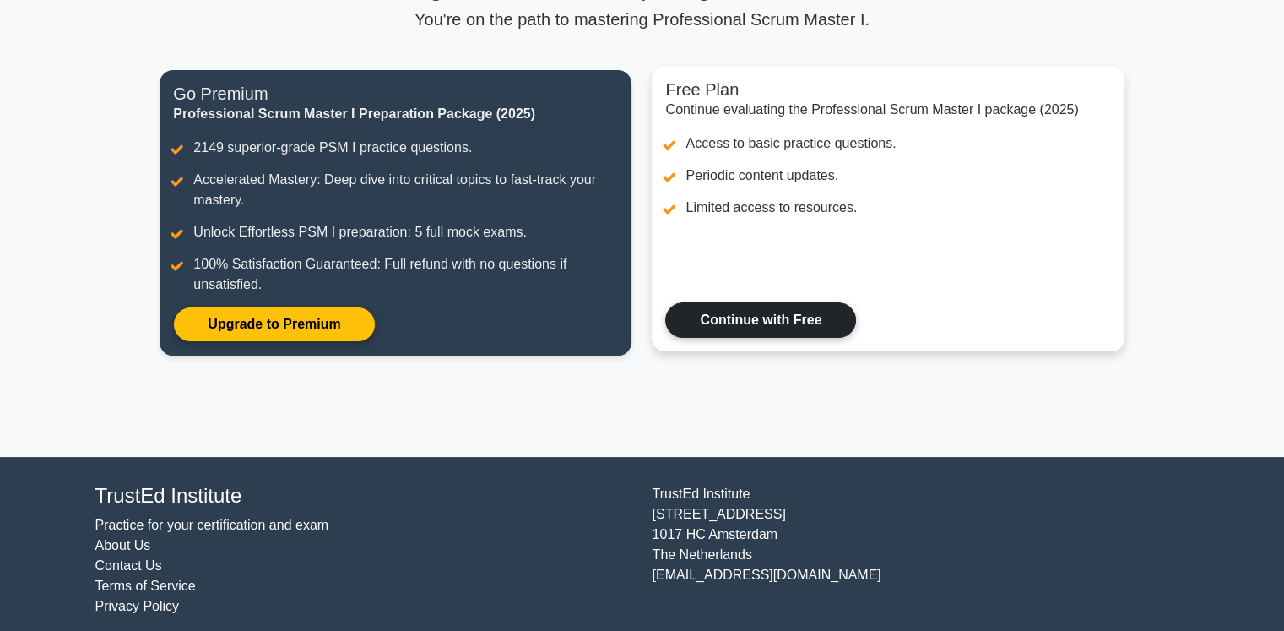
scroll to position [173, 0]
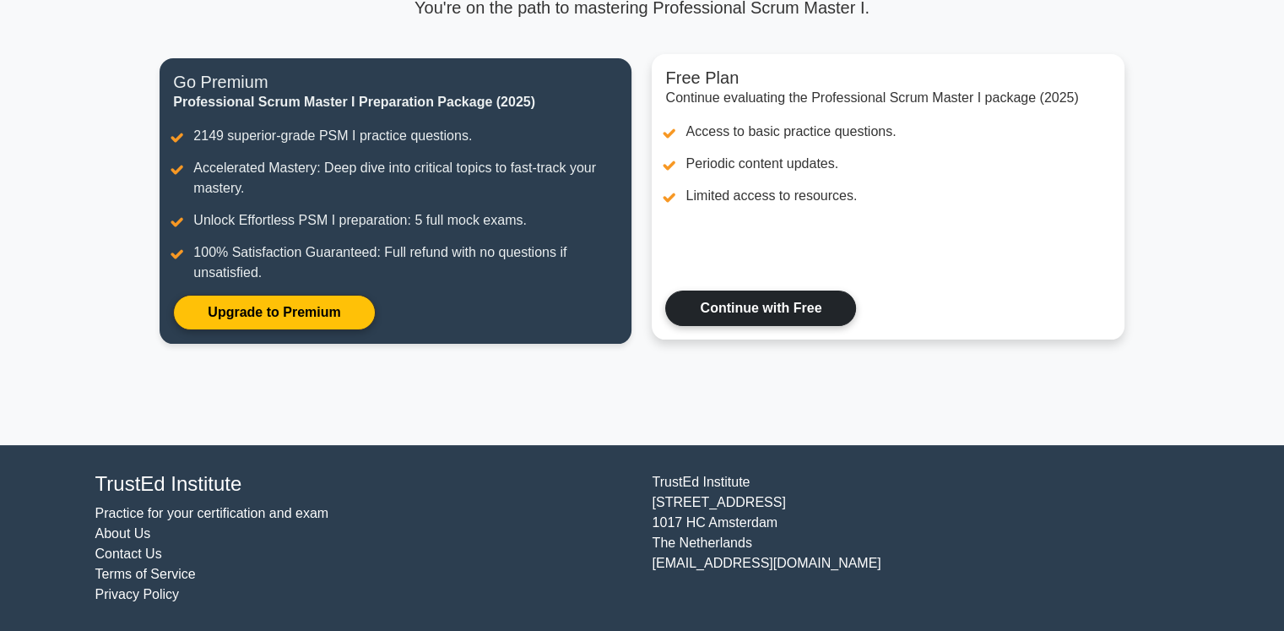
click at [757, 305] on link "Continue with Free" at bounding box center [760, 307] width 191 height 35
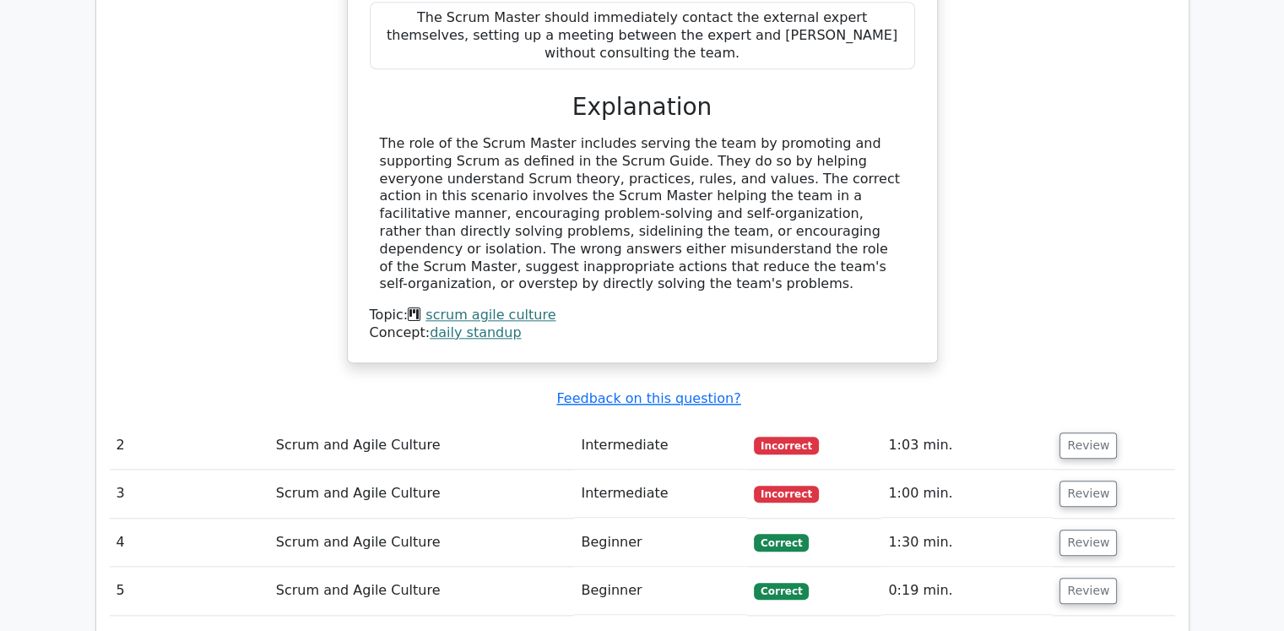
scroll to position [1827, 0]
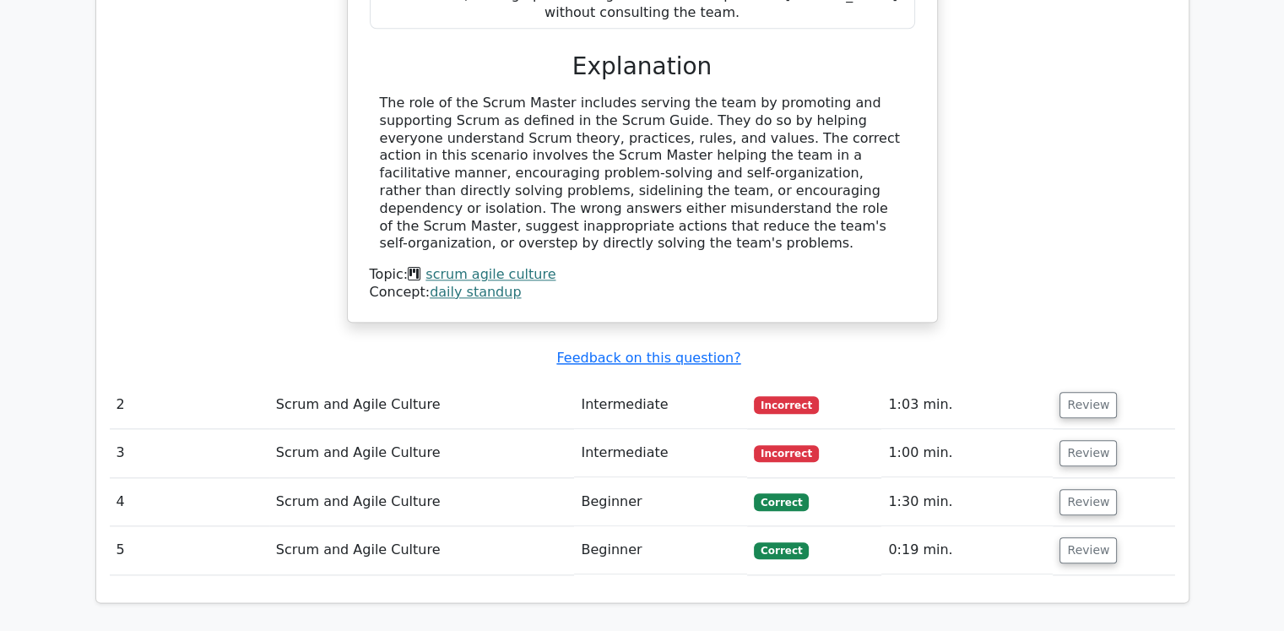
click at [534, 381] on td "Scrum and Agile Culture" at bounding box center [422, 405] width 306 height 48
click at [1071, 392] on button "Review" at bounding box center [1087, 405] width 57 height 26
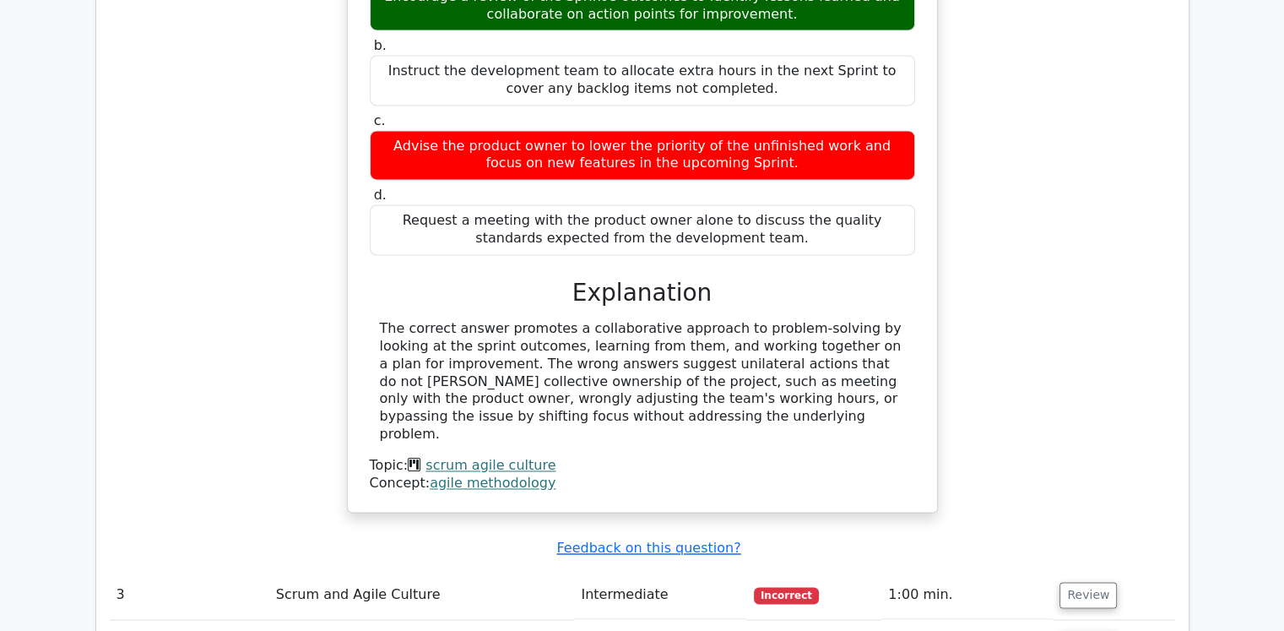
scroll to position [2418, 0]
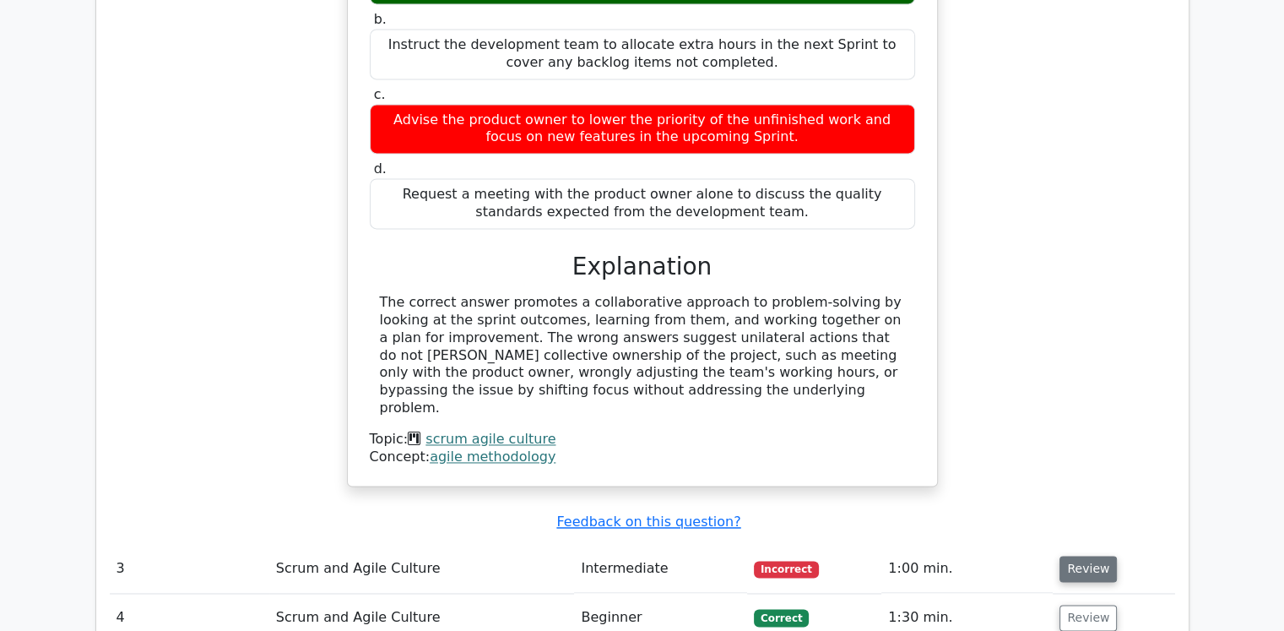
click at [1064, 555] on button "Review" at bounding box center [1087, 568] width 57 height 26
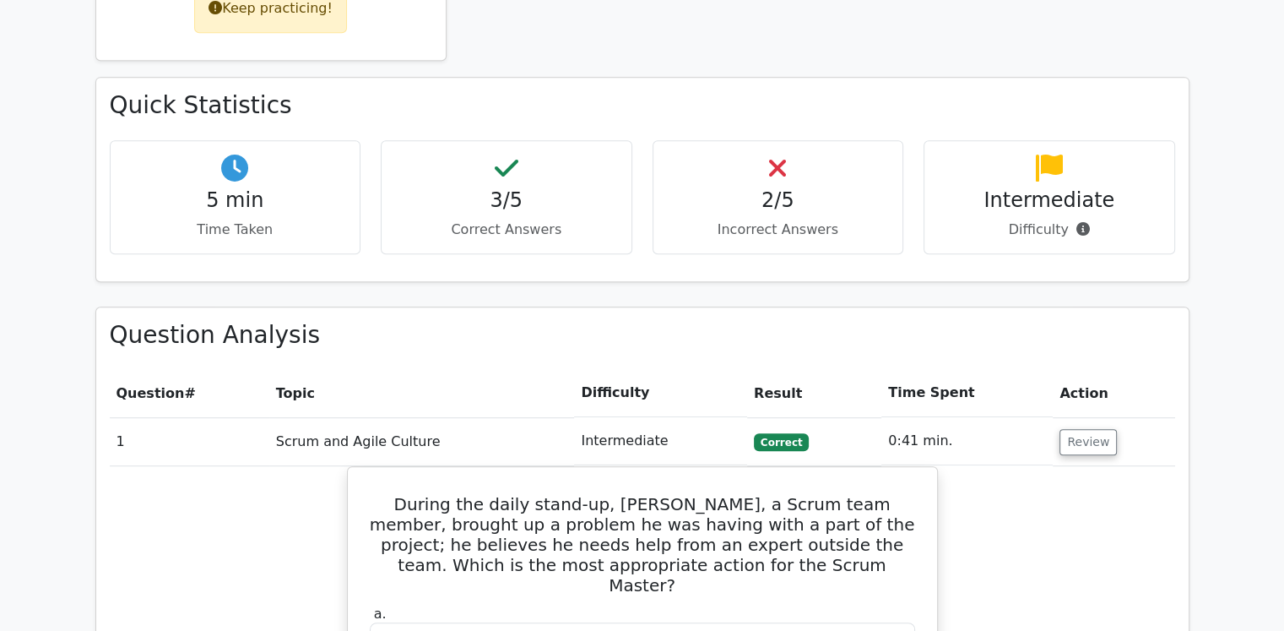
scroll to position [898, 0]
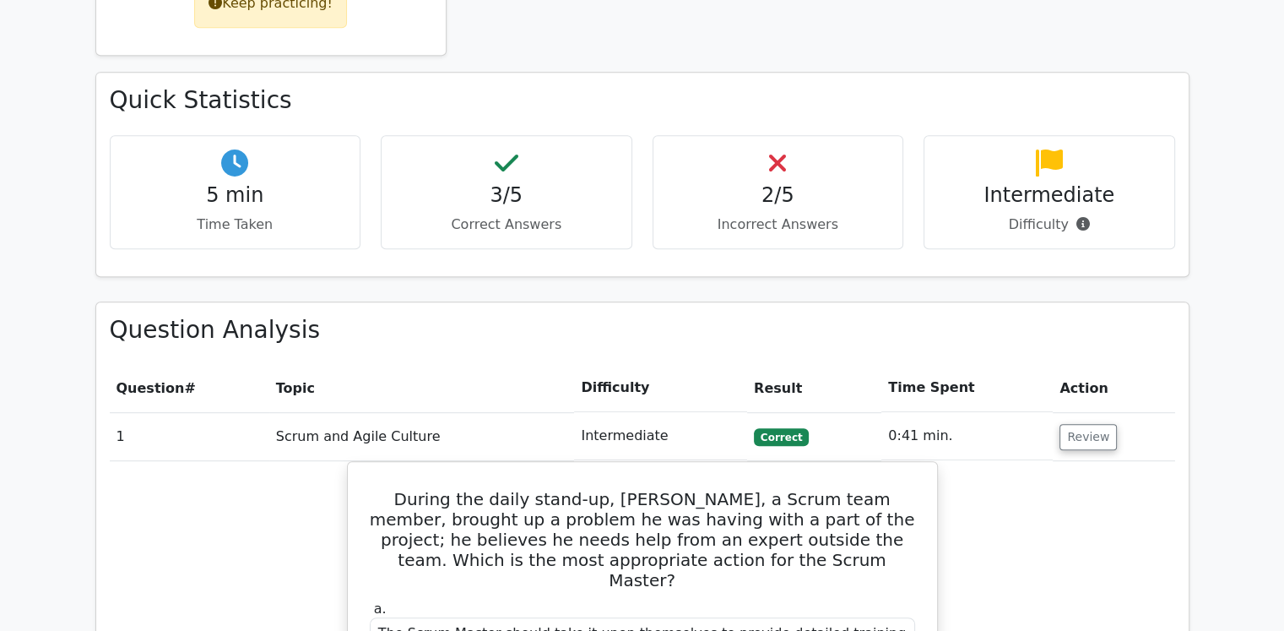
click at [788, 135] on div "2/5 Incorrect Answers" at bounding box center [779, 192] width 252 height 114
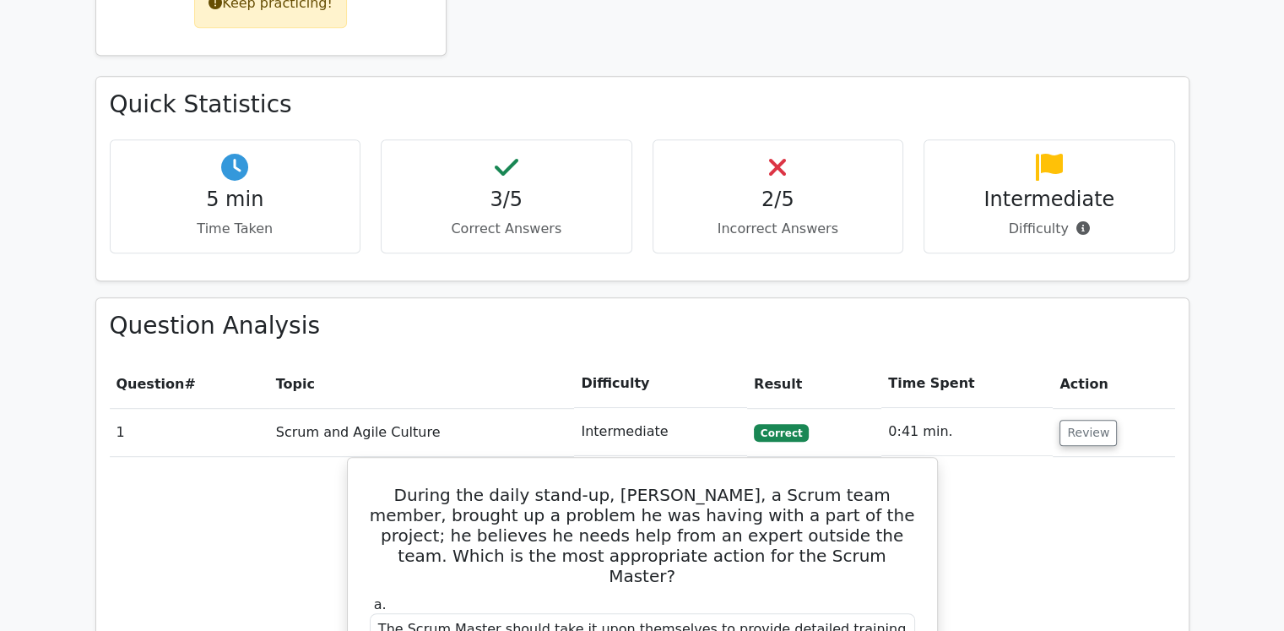
click at [592, 360] on th "Difficulty" at bounding box center [660, 384] width 173 height 48
click at [642, 408] on td "Intermediate" at bounding box center [660, 432] width 173 height 48
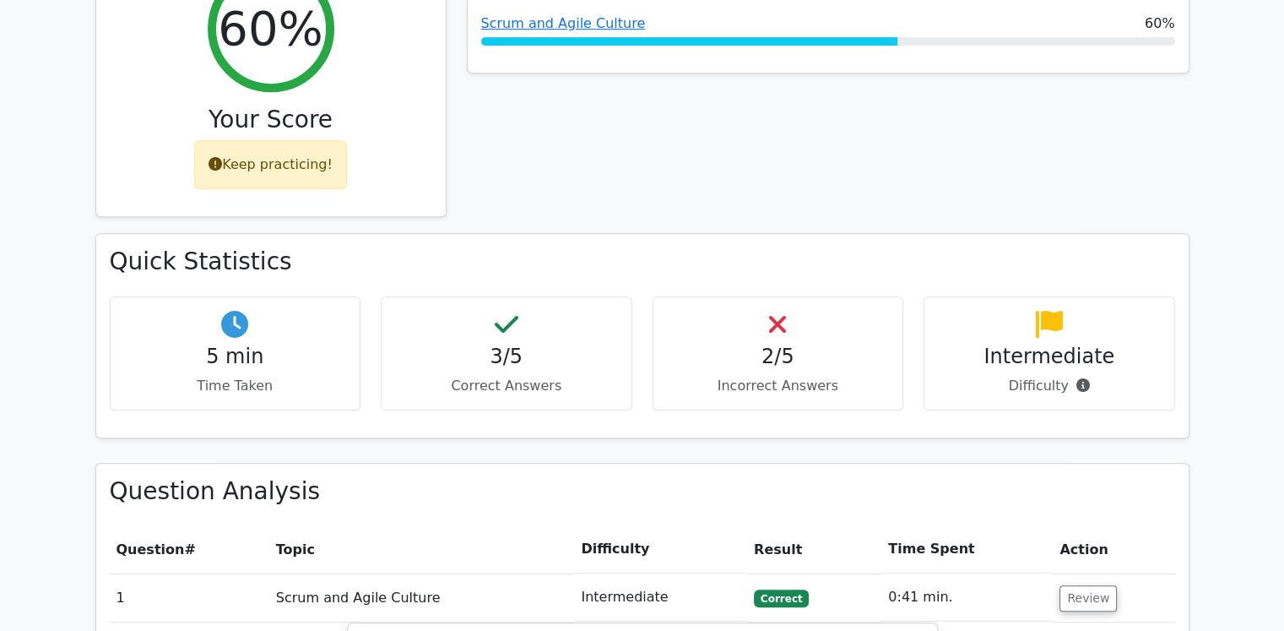
scroll to position [729, 0]
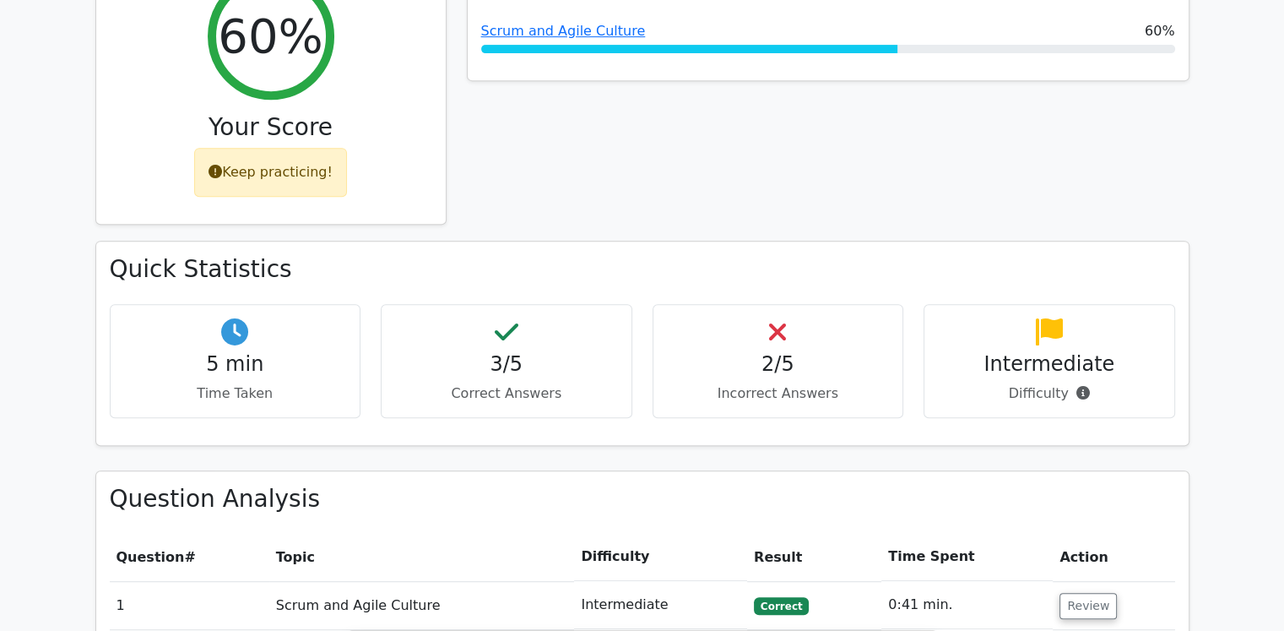
click at [1044, 305] on div "Intermediate Difficulty" at bounding box center [1050, 361] width 252 height 114
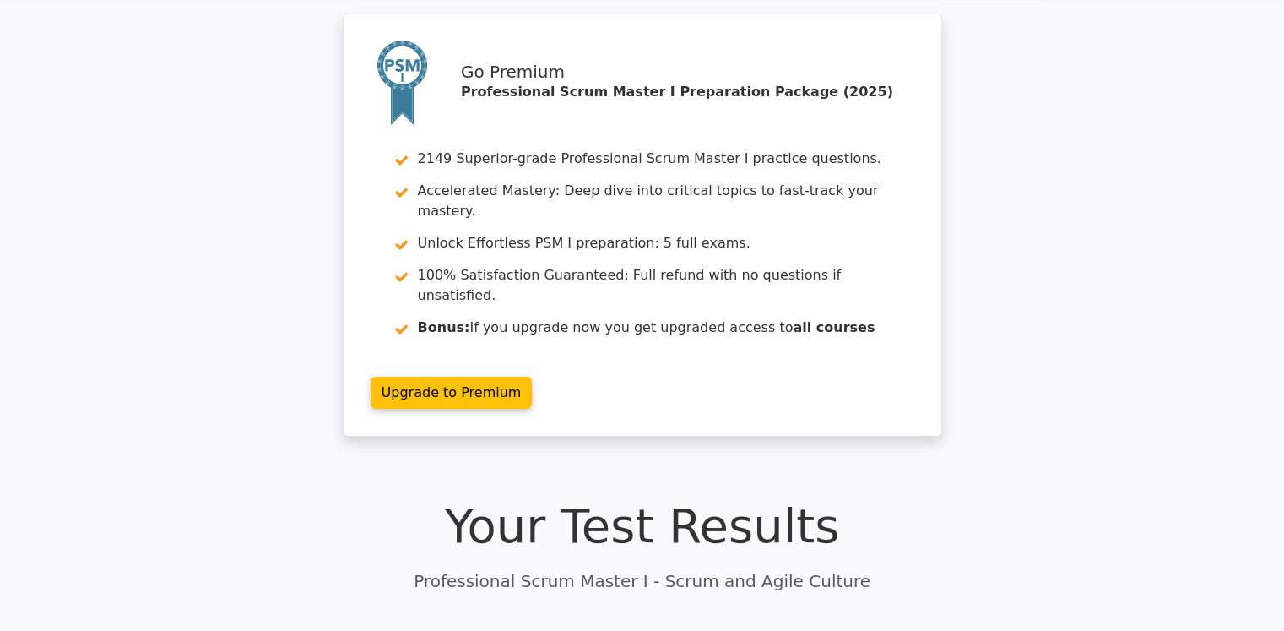
scroll to position [0, 0]
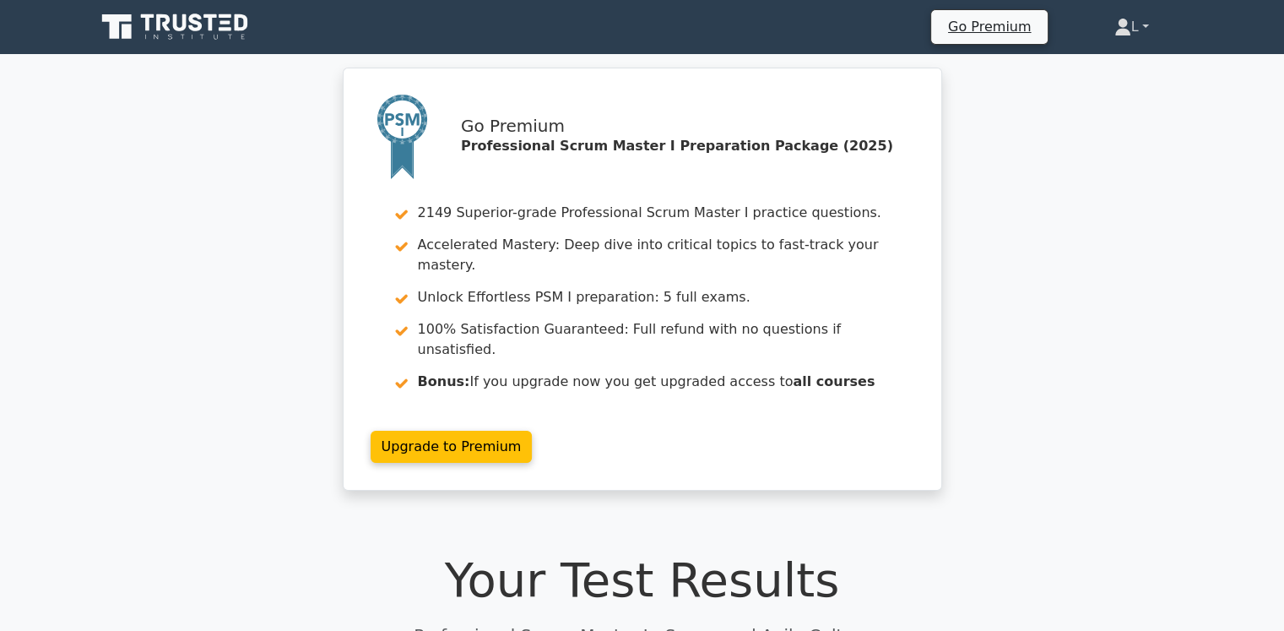
click at [1142, 31] on link "L" at bounding box center [1132, 27] width 116 height 34
click at [1107, 64] on link "Profile" at bounding box center [1141, 66] width 133 height 27
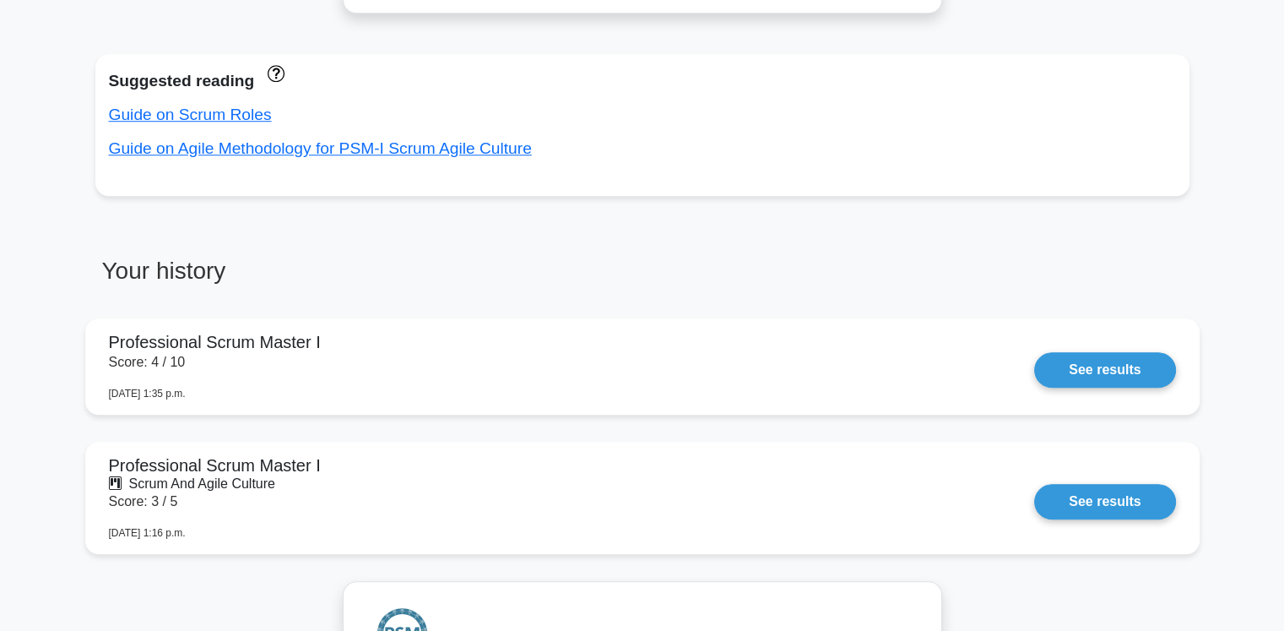
scroll to position [1351, 0]
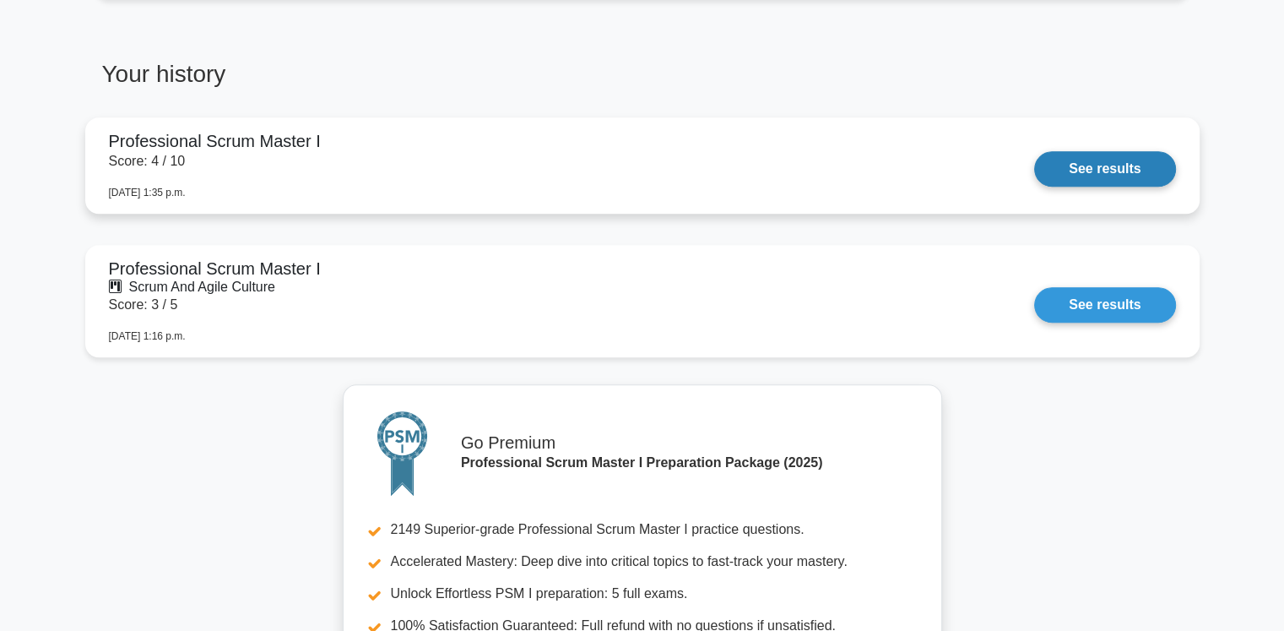
click at [1034, 151] on link "See results" at bounding box center [1104, 168] width 141 height 35
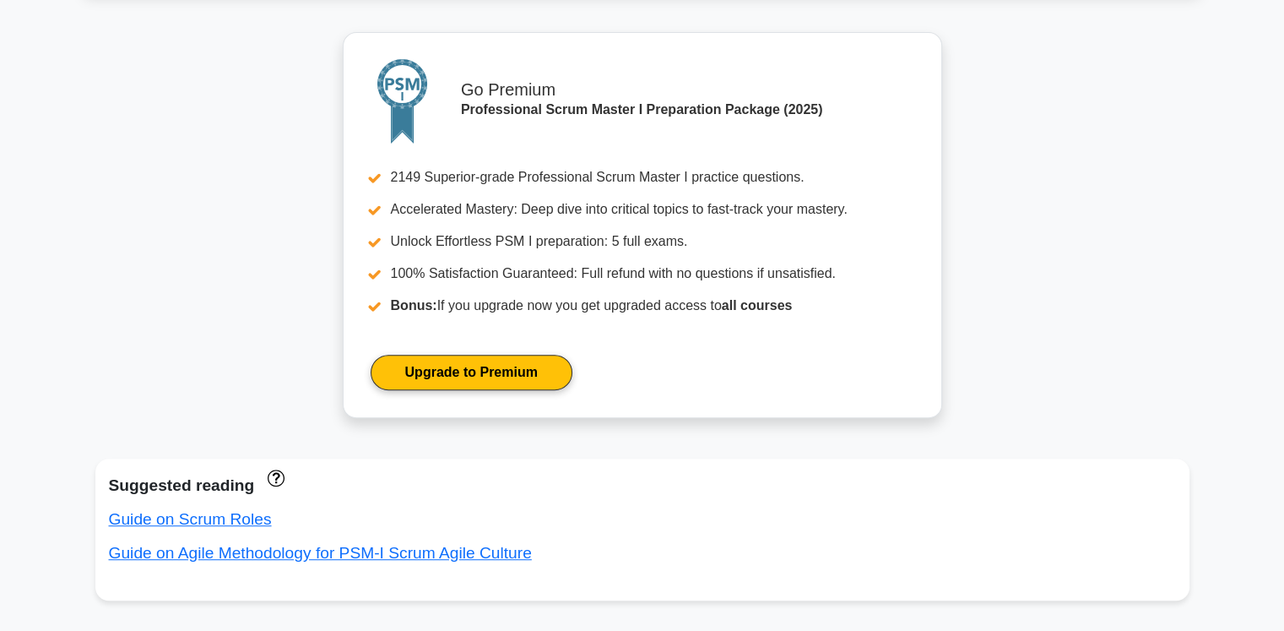
scroll to position [0, 0]
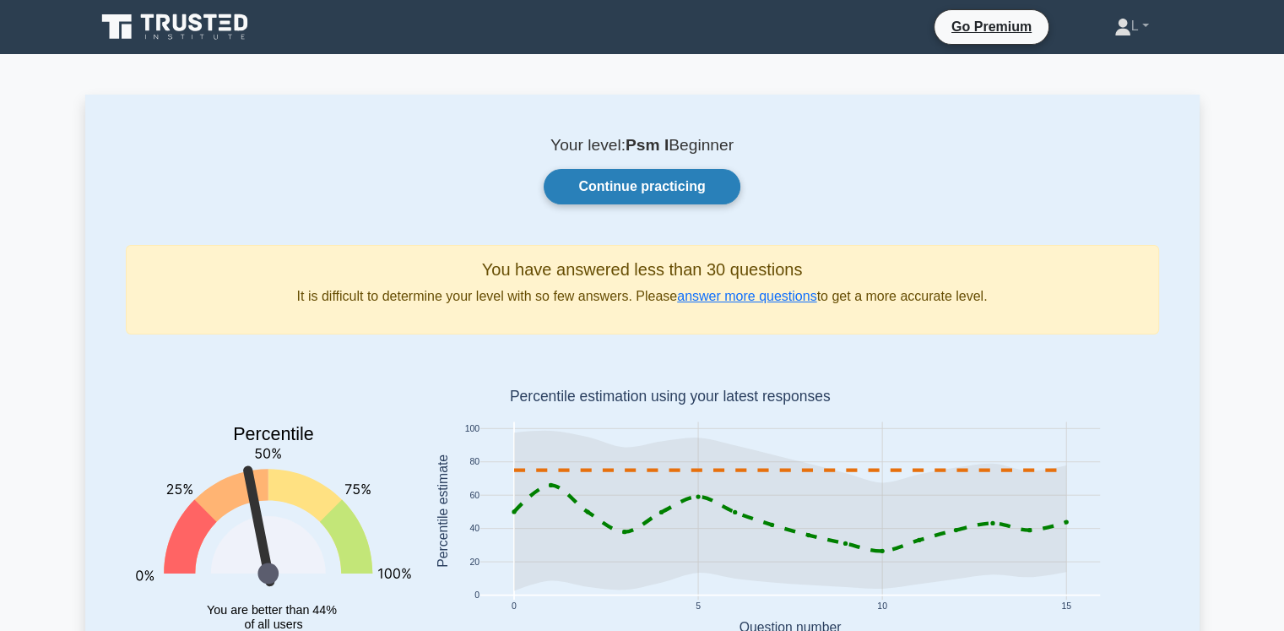
click at [673, 191] on link "Continue practicing" at bounding box center [642, 186] width 196 height 35
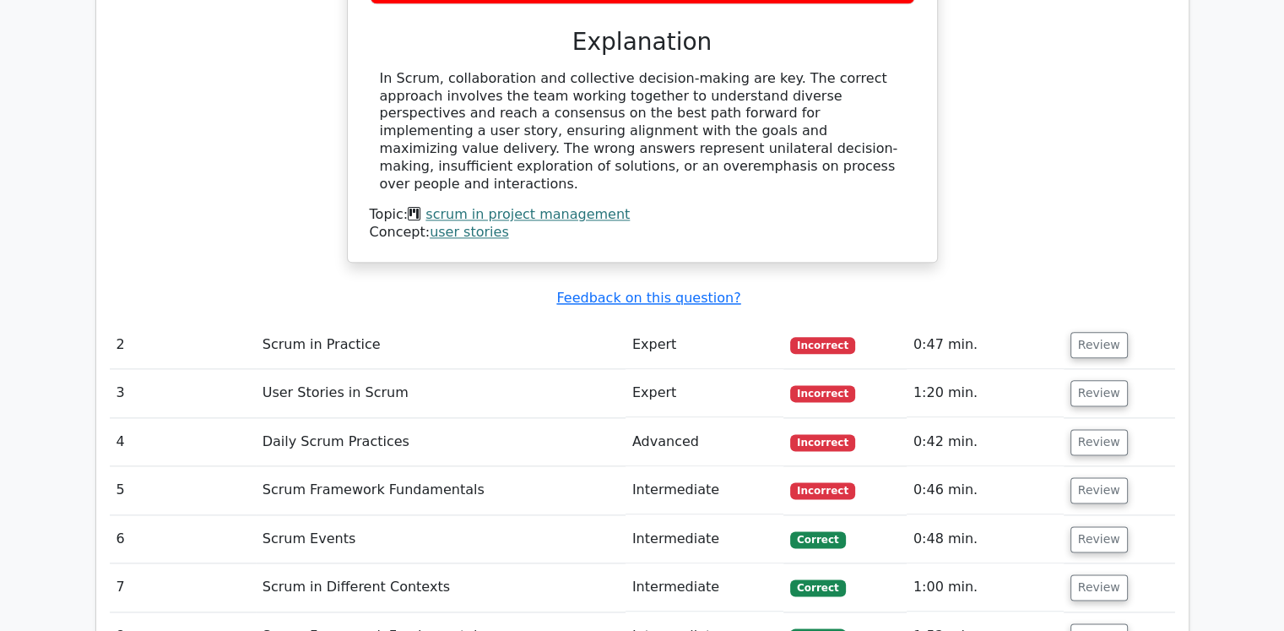
scroll to position [2026, 0]
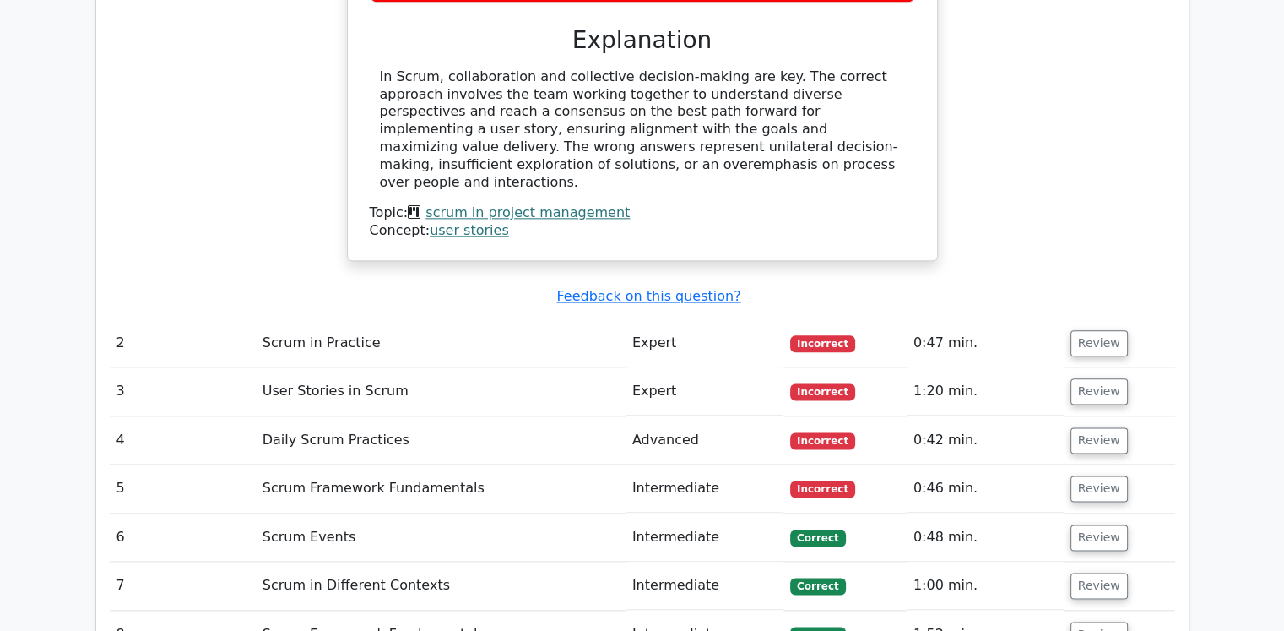
click at [652, 319] on td "Expert" at bounding box center [705, 343] width 158 height 48
click at [1081, 330] on button "Review" at bounding box center [1098, 343] width 57 height 26
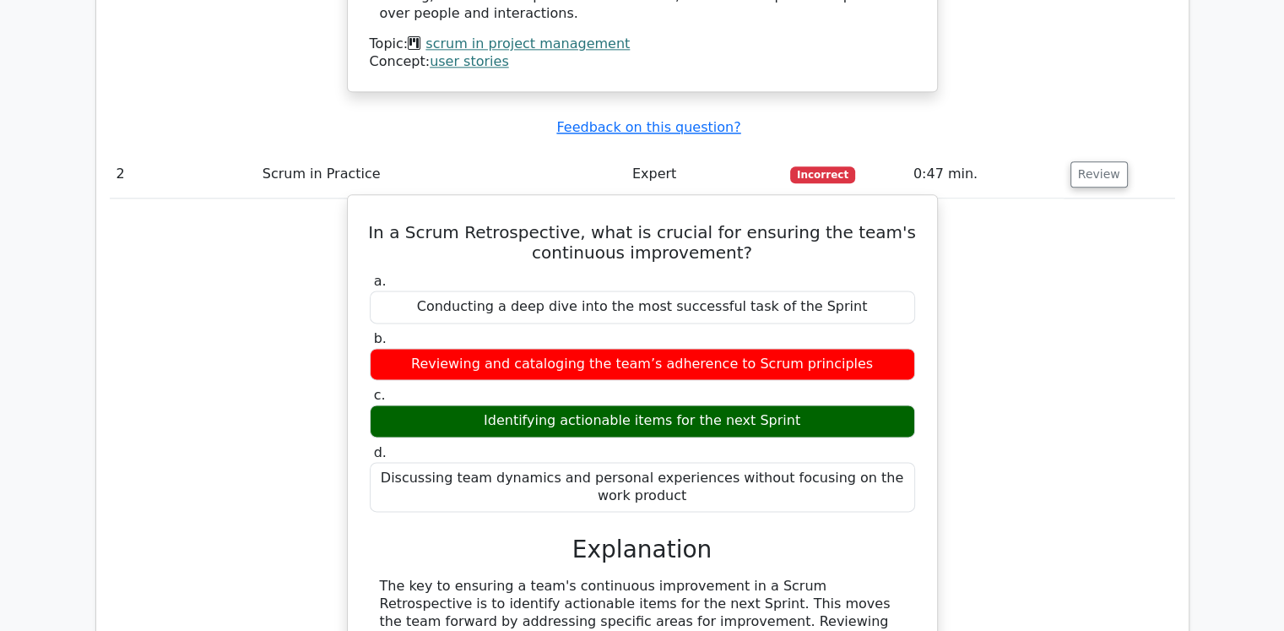
scroll to position [2279, 0]
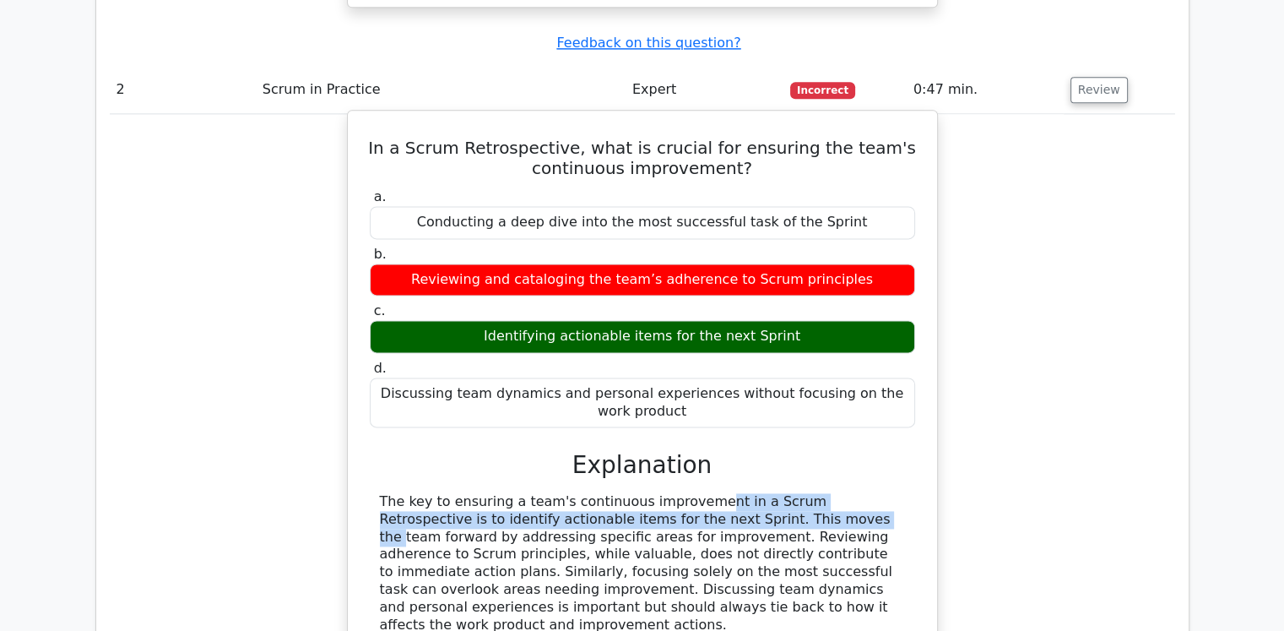
drag, startPoint x: 594, startPoint y: 387, endPoint x: 636, endPoint y: 404, distance: 44.7
click at [636, 493] on div "The key to ensuring a team's continuous improvement in a Scrum Retrospective is…" at bounding box center [642, 563] width 525 height 140
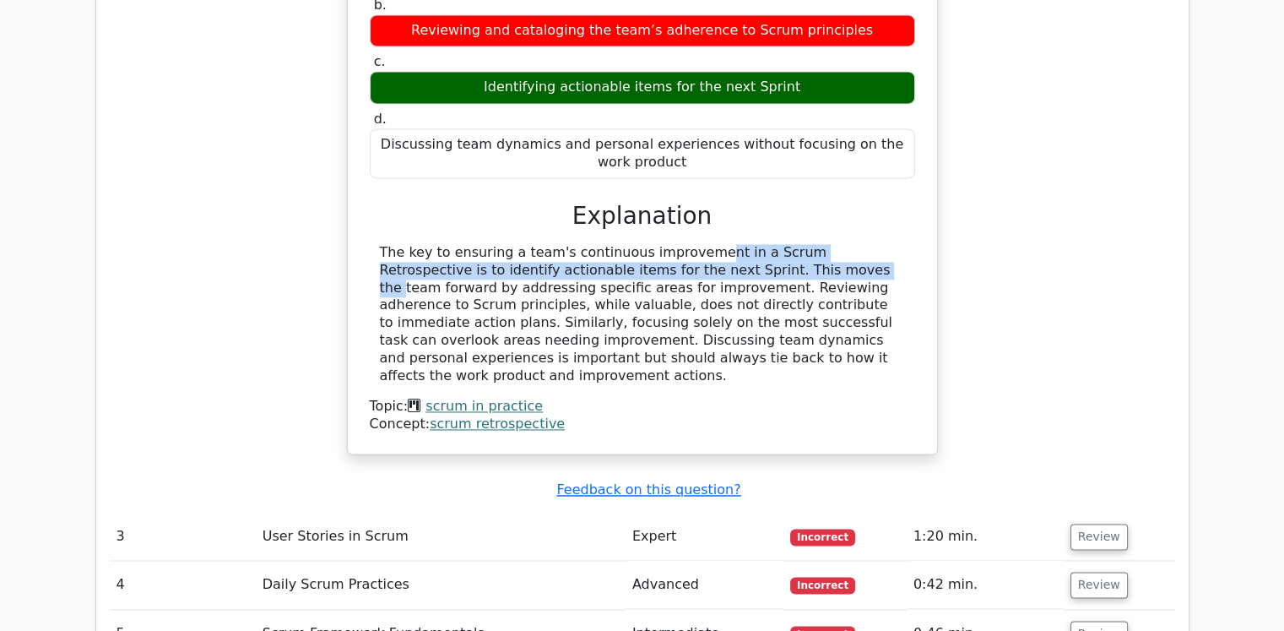
scroll to position [2617, 0]
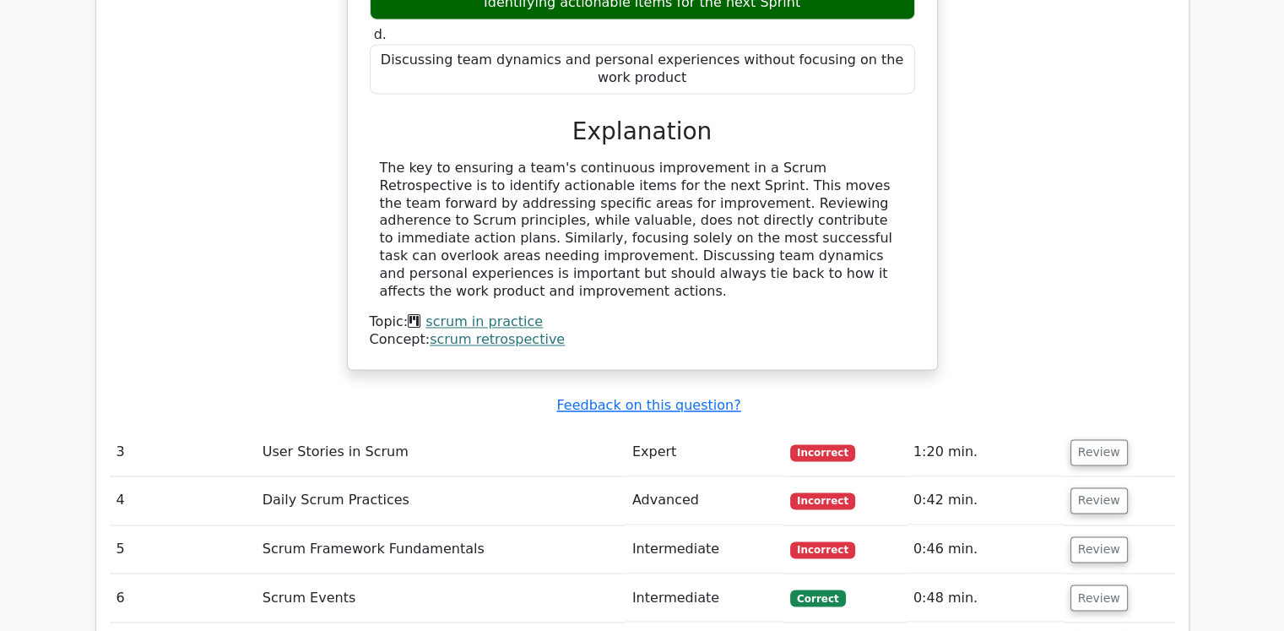
click at [1118, 428] on td "Review" at bounding box center [1119, 452] width 111 height 48
click at [1098, 439] on button "Review" at bounding box center [1098, 452] width 57 height 26
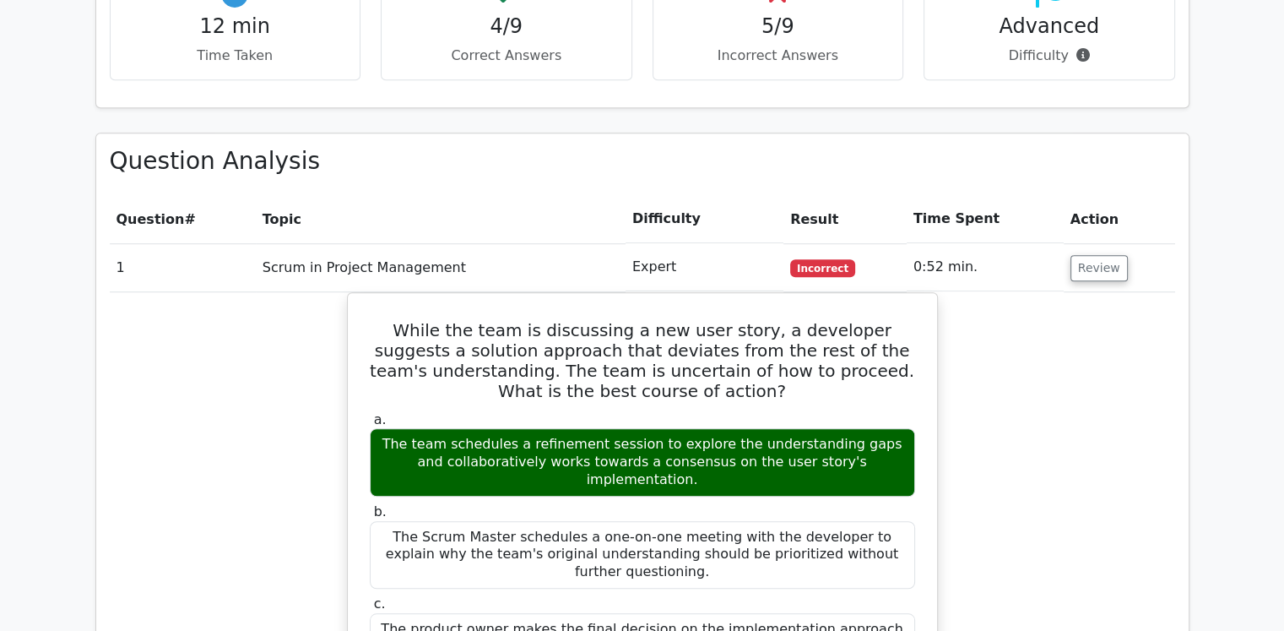
scroll to position [1013, 0]
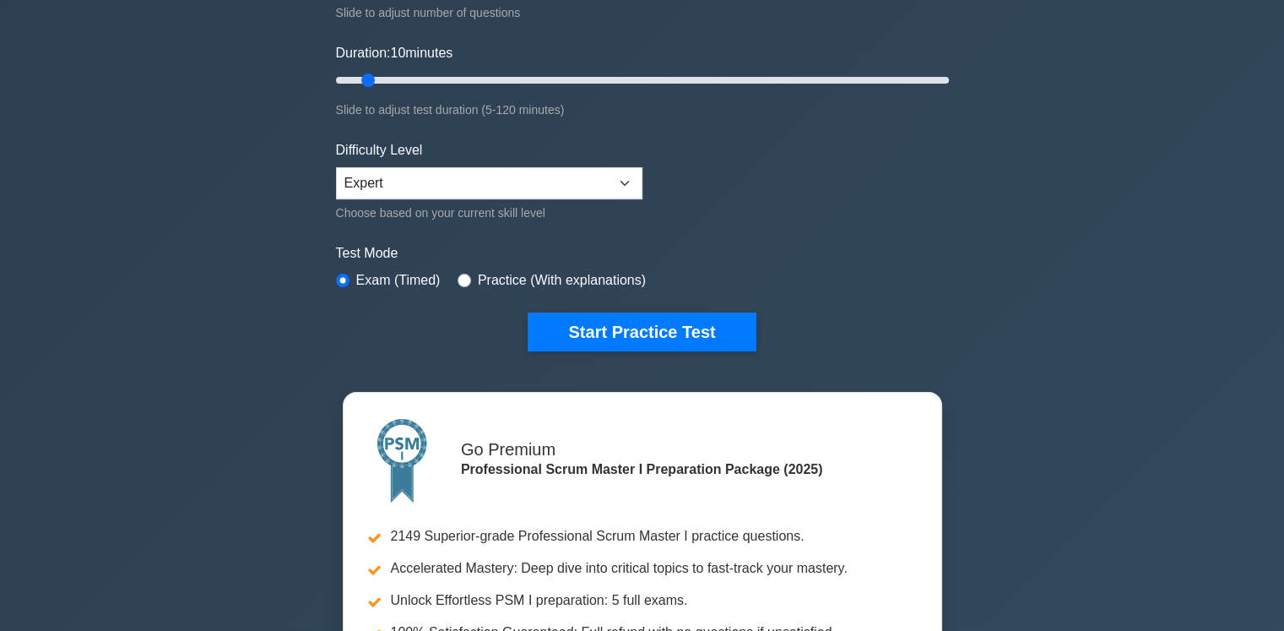
scroll to position [84, 0]
